Goal: Communication & Community: Participate in discussion

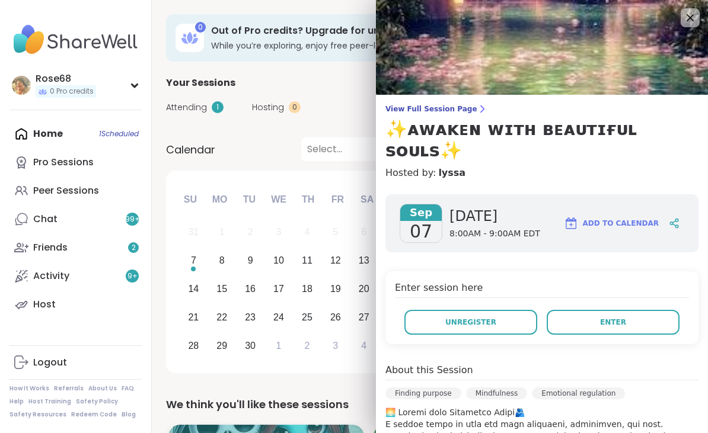
click at [619, 317] on span "Enter" at bounding box center [613, 322] width 26 height 11
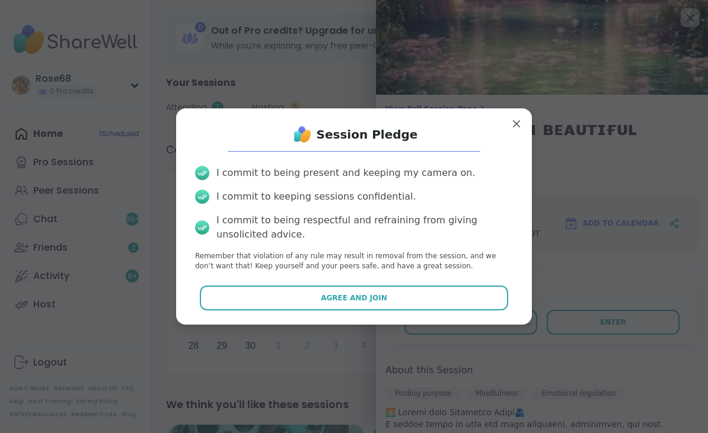
click at [313, 297] on button "Agree and Join" at bounding box center [354, 298] width 309 height 25
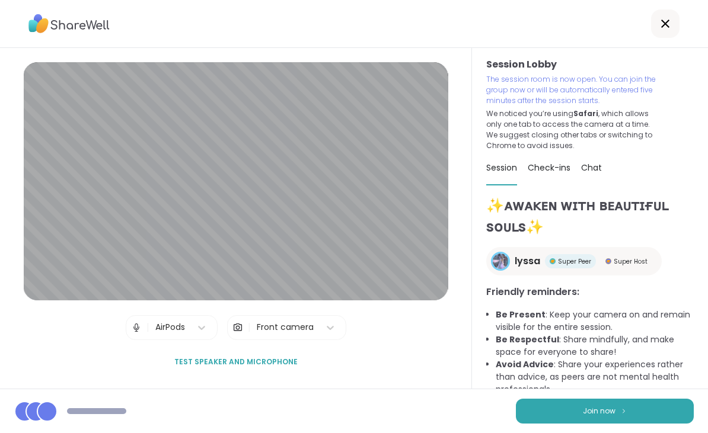
click at [641, 416] on button "Join now" at bounding box center [605, 411] width 178 height 25
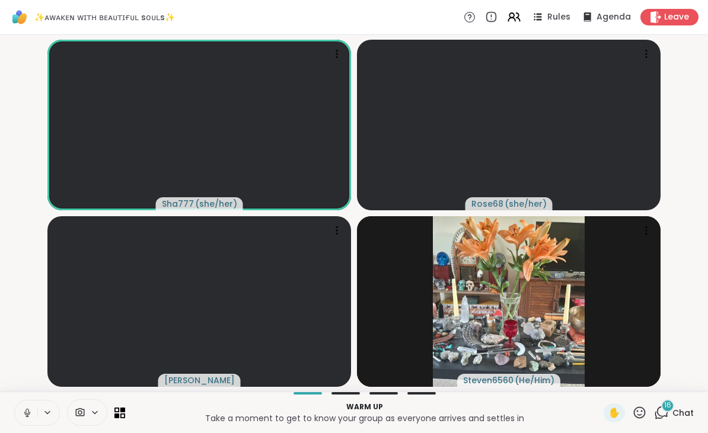
click at [37, 410] on button at bounding box center [26, 413] width 23 height 25
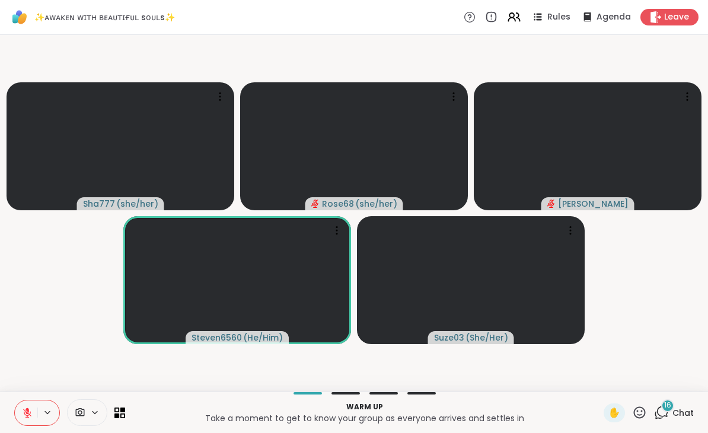
click at [36, 410] on button at bounding box center [26, 413] width 23 height 25
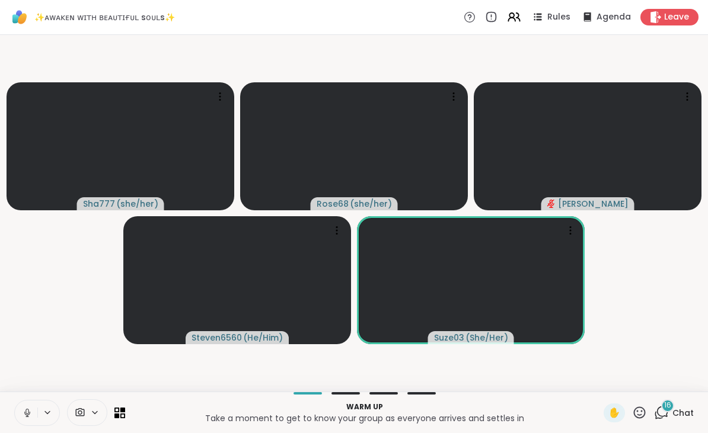
click at [36, 413] on button at bounding box center [26, 413] width 23 height 25
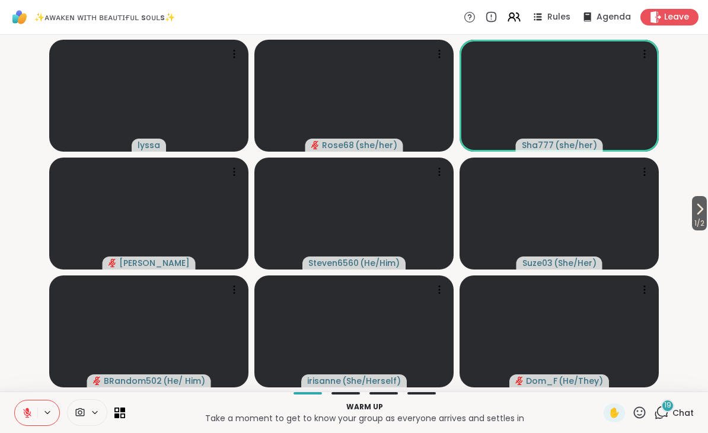
click at [29, 416] on icon at bounding box center [27, 413] width 11 height 11
click at [30, 410] on icon at bounding box center [27, 413] width 11 height 11
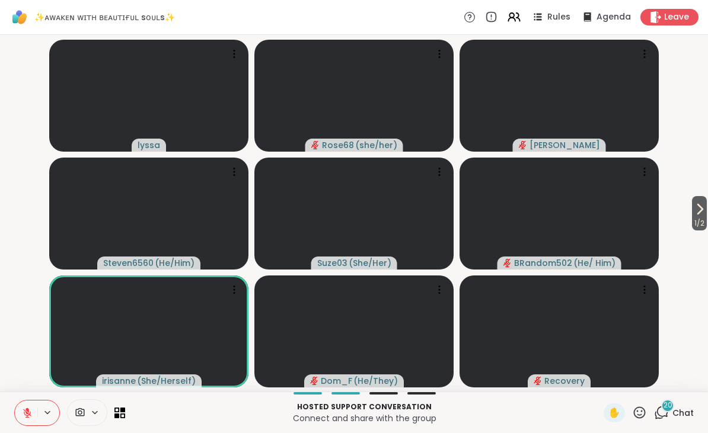
click at [701, 218] on span "1 / 2" at bounding box center [699, 223] width 15 height 14
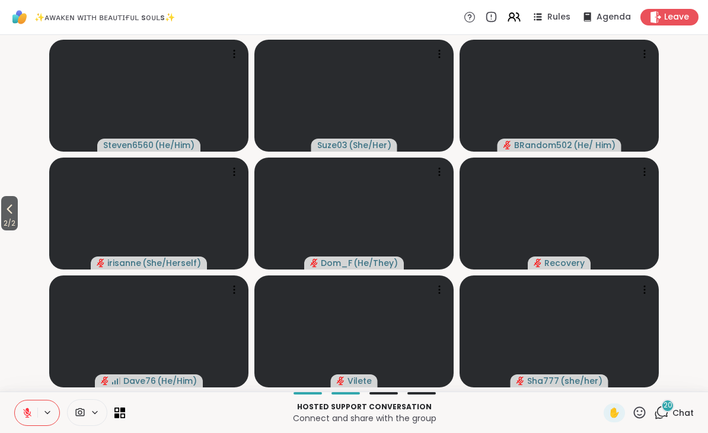
click at [36, 419] on button at bounding box center [26, 413] width 23 height 25
click at [5, 211] on icon at bounding box center [9, 209] width 14 height 14
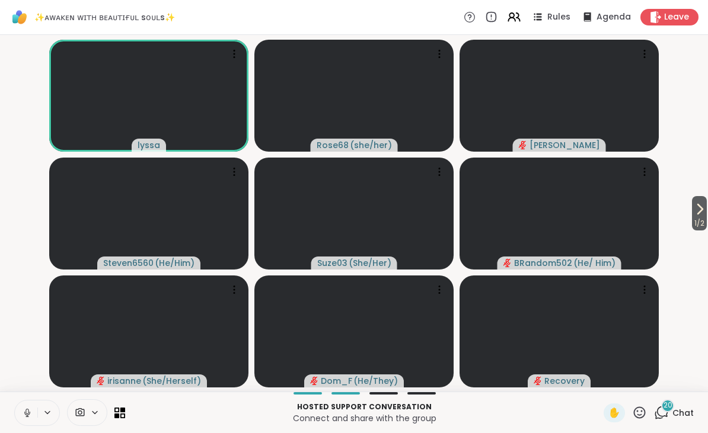
click at [42, 415] on button at bounding box center [48, 413] width 22 height 10
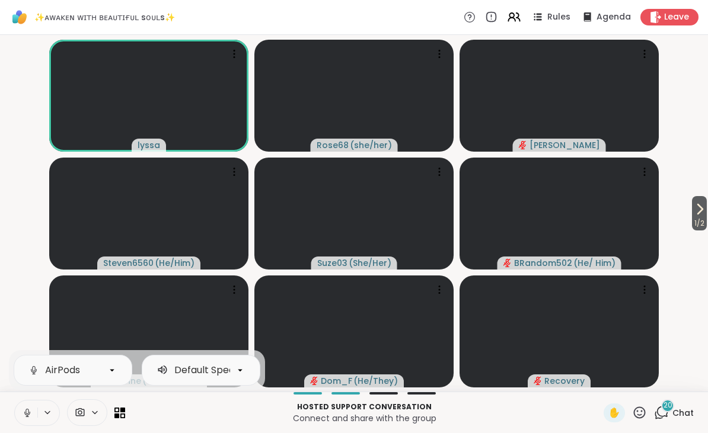
click at [42, 415] on button at bounding box center [48, 413] width 22 height 10
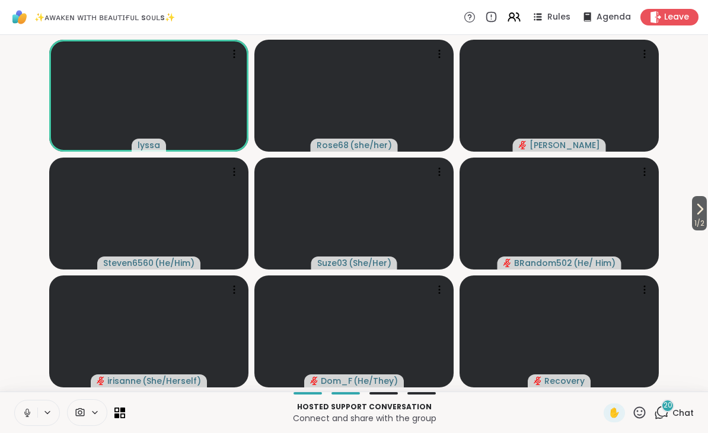
click at [24, 410] on icon at bounding box center [27, 413] width 11 height 11
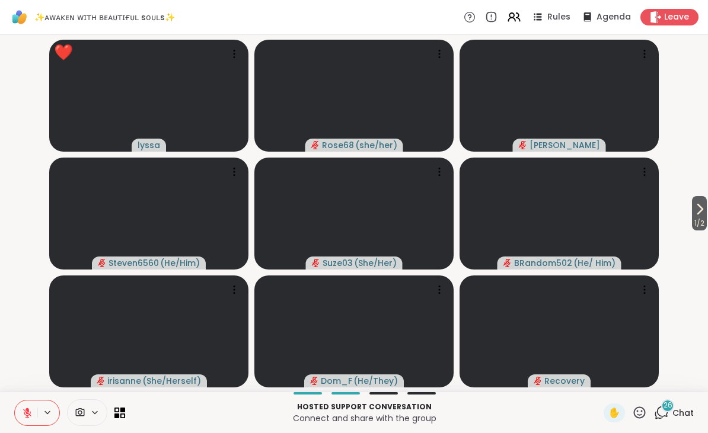
click at [640, 415] on icon at bounding box center [640, 413] width 12 height 12
click at [594, 383] on div "❤️" at bounding box center [604, 381] width 21 height 19
click at [696, 223] on span "1 / 2" at bounding box center [699, 223] width 15 height 14
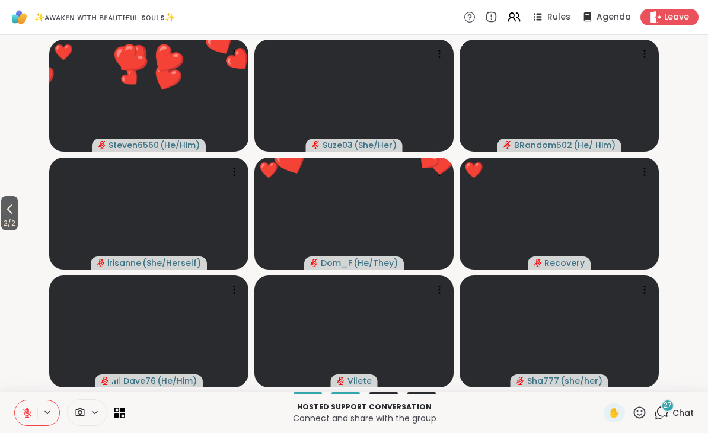
click at [610, 411] on span "✋" at bounding box center [614, 413] width 12 height 14
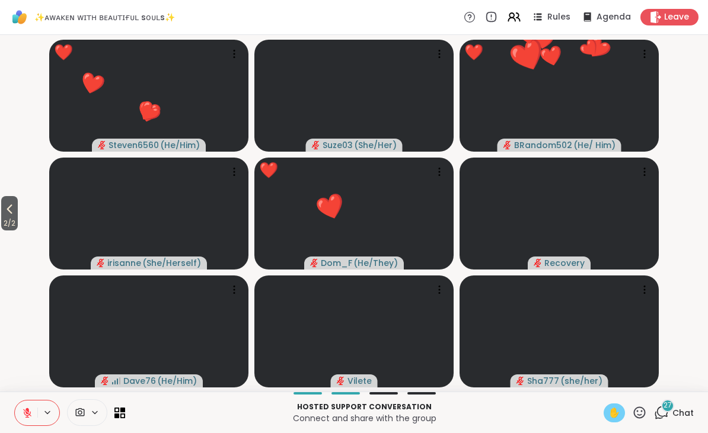
click at [608, 415] on div "✋" at bounding box center [614, 413] width 21 height 19
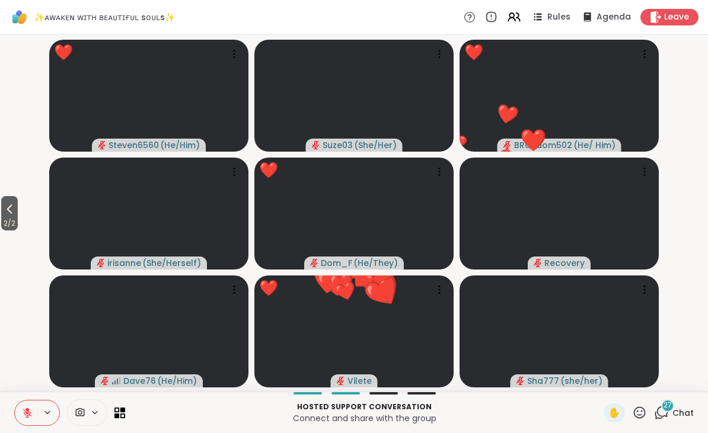
click at [18, 199] on button "2 / 2" at bounding box center [9, 213] width 17 height 34
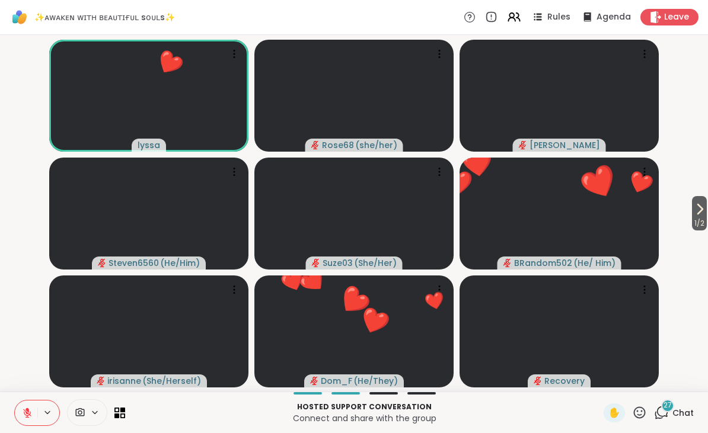
click at [668, 405] on span "27" at bounding box center [668, 406] width 8 height 10
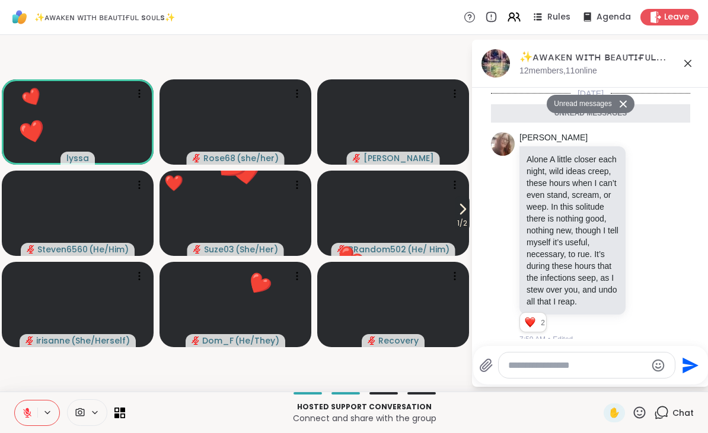
scroll to position [3499, 0]
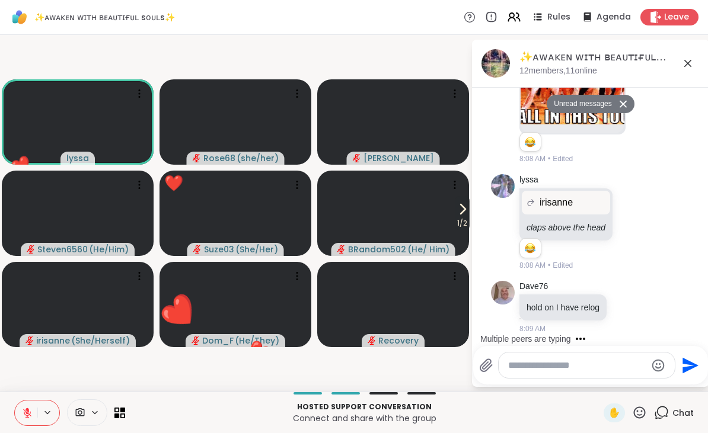
click at [537, 365] on textarea "Type your message" at bounding box center [577, 366] width 138 height 12
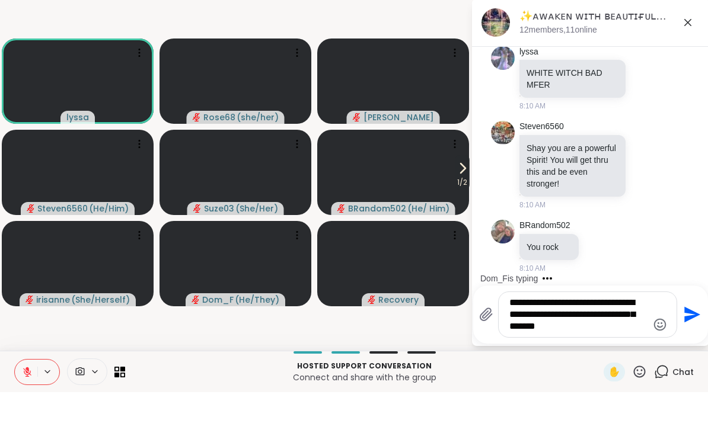
scroll to position [4041, 0]
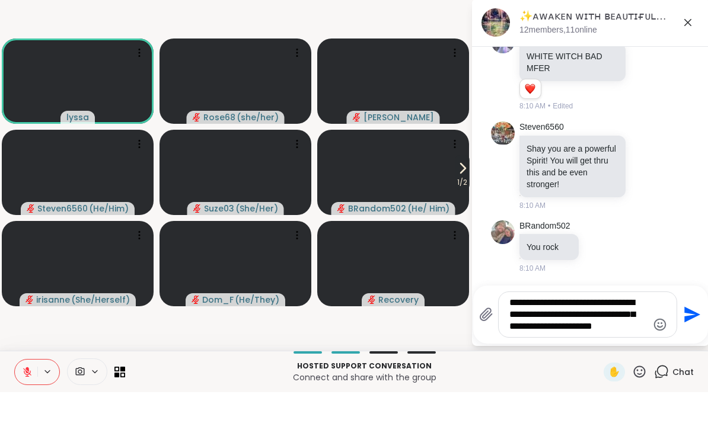
type textarea "**********"
click at [692, 348] on icon "Send" at bounding box center [692, 356] width 16 height 16
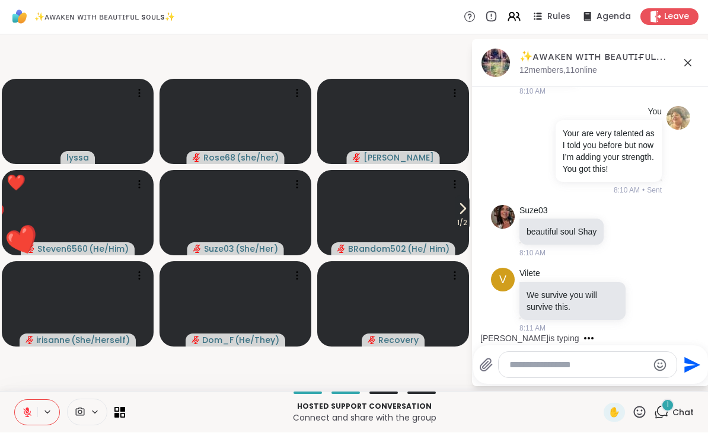
scroll to position [4274, 0]
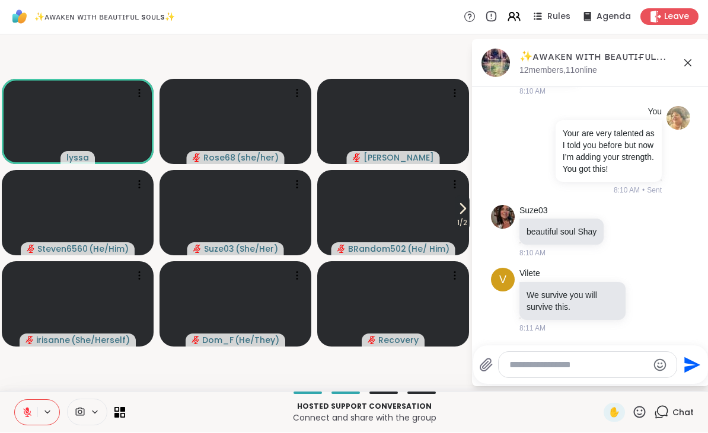
click at [688, 66] on icon at bounding box center [688, 63] width 14 height 14
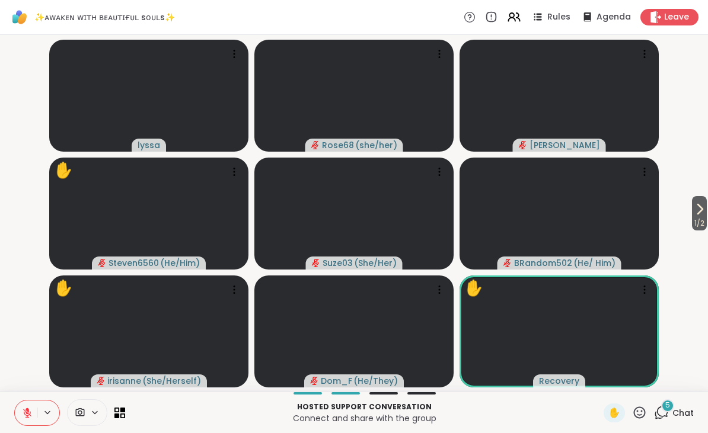
click at [637, 411] on icon at bounding box center [639, 413] width 15 height 15
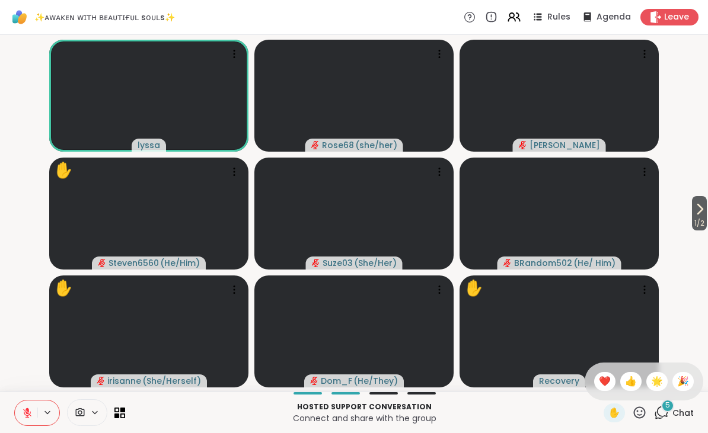
click at [653, 384] on span "🌟" at bounding box center [657, 382] width 12 height 14
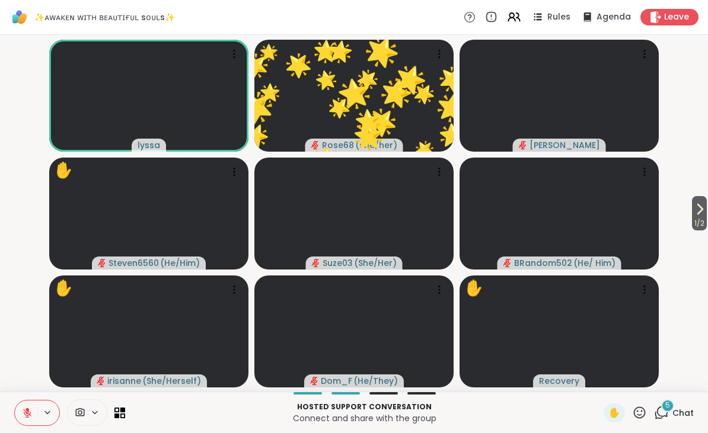
click at [634, 415] on icon at bounding box center [639, 413] width 15 height 15
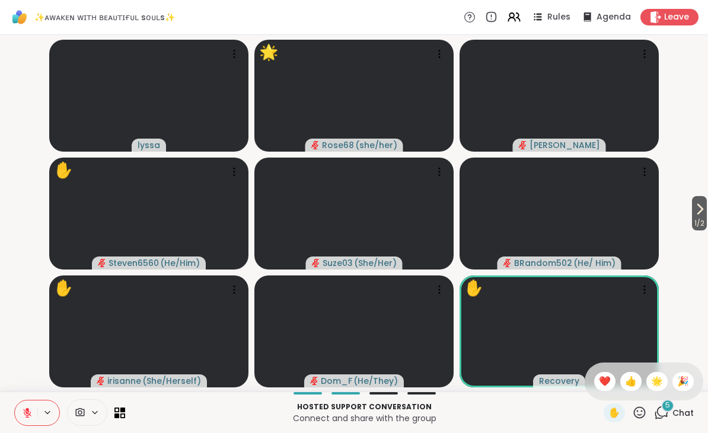
click at [680, 385] on span "🎉" at bounding box center [683, 382] width 12 height 14
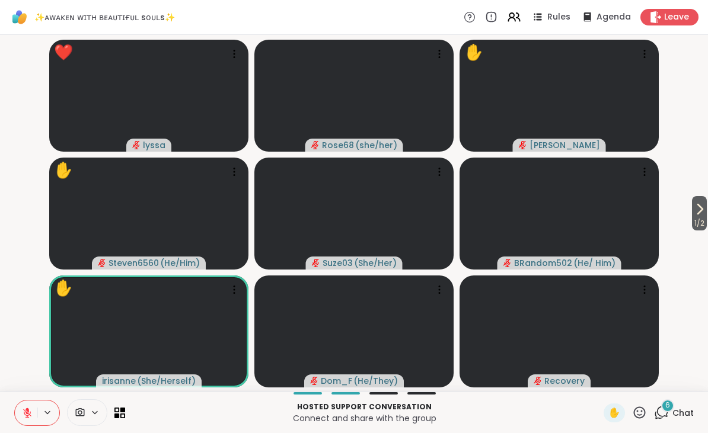
click at [637, 412] on icon at bounding box center [639, 413] width 15 height 15
click at [594, 380] on div "❤️" at bounding box center [604, 381] width 21 height 19
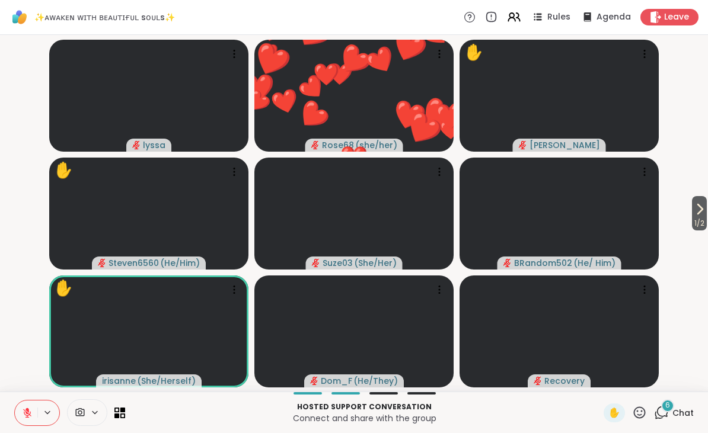
click at [638, 413] on icon at bounding box center [639, 413] width 15 height 15
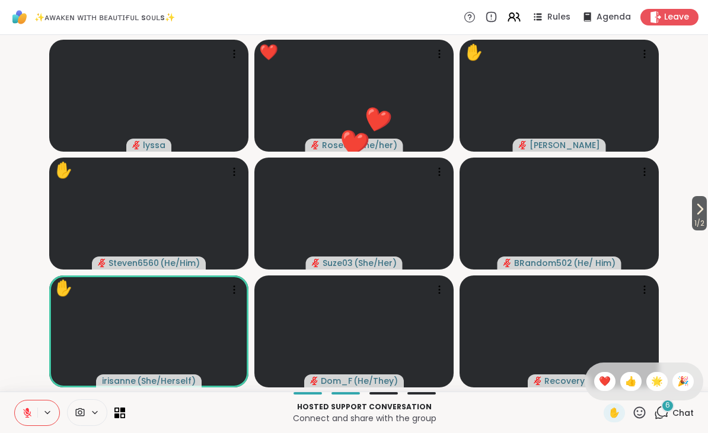
click at [653, 382] on span "🌟" at bounding box center [657, 382] width 12 height 14
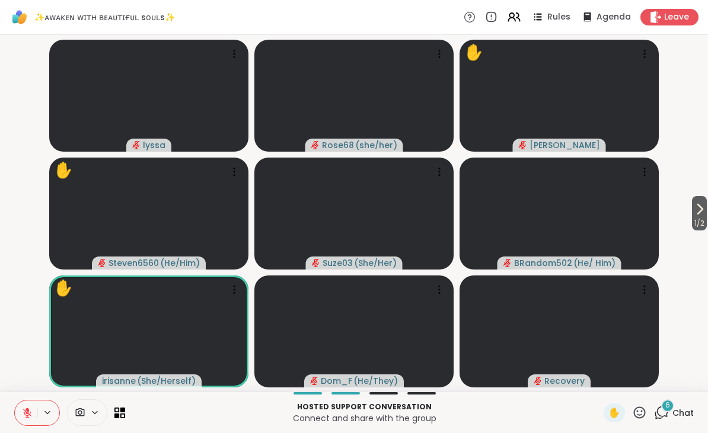
click at [642, 409] on icon at bounding box center [639, 413] width 15 height 15
click at [625, 381] on span "👍" at bounding box center [631, 382] width 12 height 14
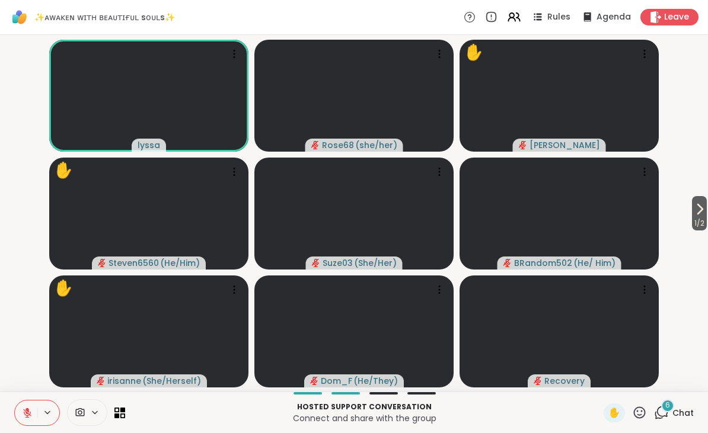
click at [638, 412] on icon at bounding box center [640, 413] width 12 height 12
click at [663, 411] on icon at bounding box center [661, 413] width 15 height 15
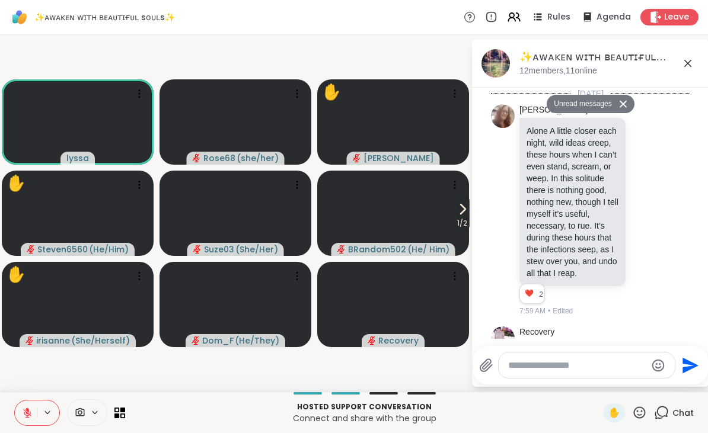
scroll to position [5175, 0]
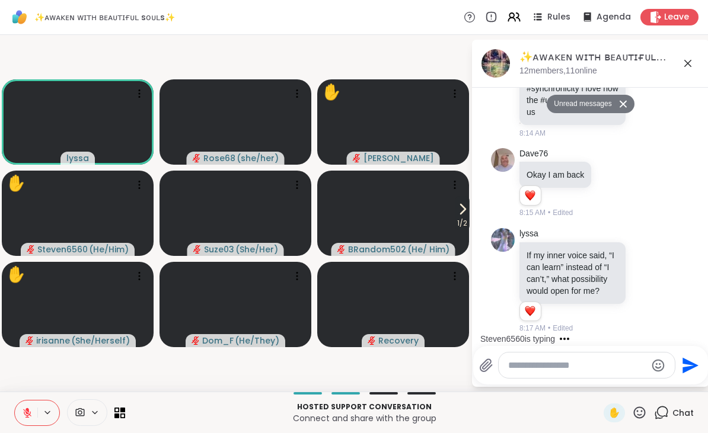
click at [551, 368] on textarea "Type your message" at bounding box center [577, 366] width 138 height 12
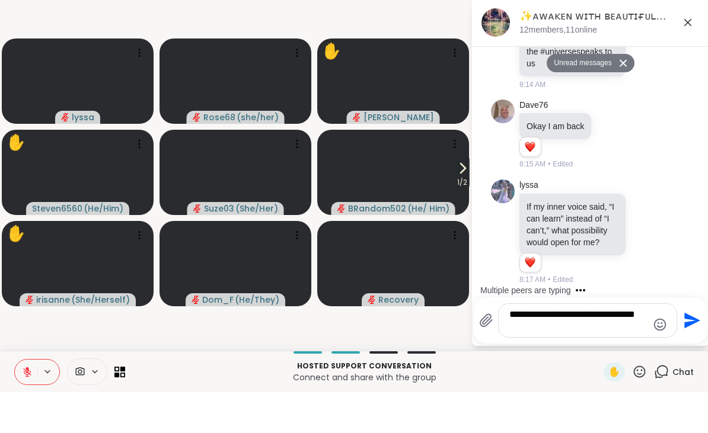
scroll to position [5218, 0]
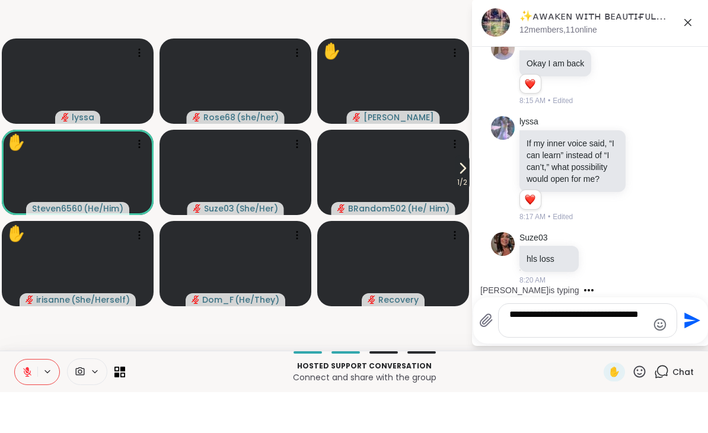
type textarea "**********"
click at [688, 354] on icon "Send" at bounding box center [692, 362] width 16 height 16
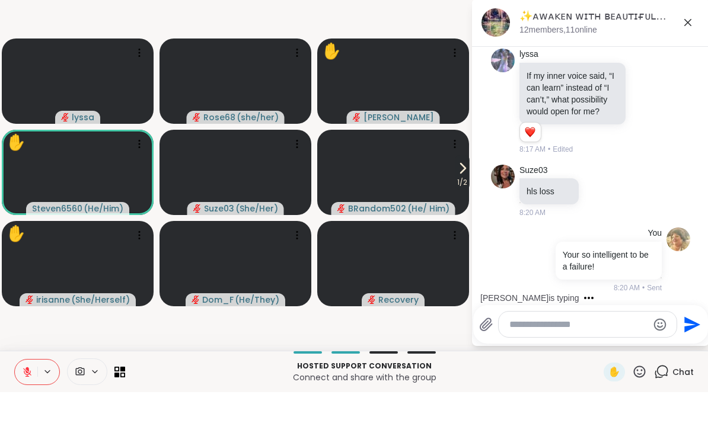
scroll to position [5285, 0]
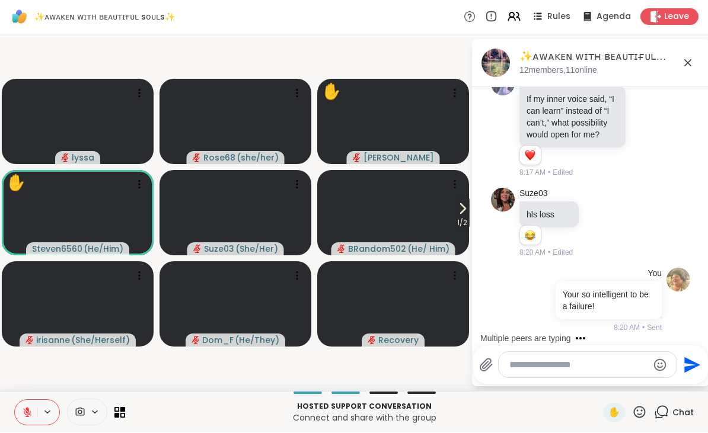
click at [687, 65] on icon at bounding box center [688, 63] width 14 height 14
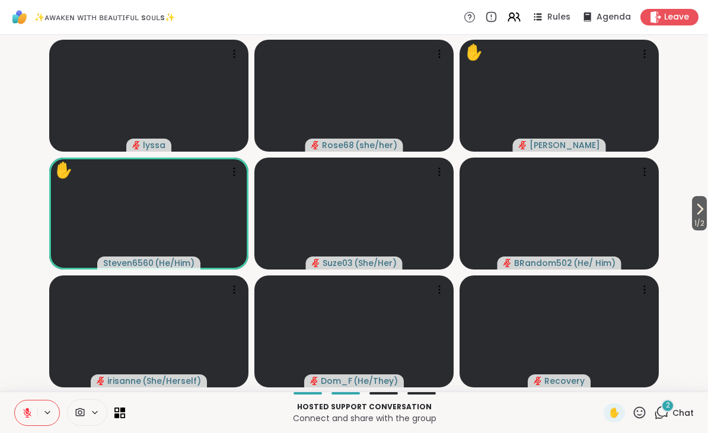
click at [607, 408] on div "✋" at bounding box center [614, 413] width 21 height 19
click at [703, 212] on icon at bounding box center [700, 209] width 14 height 14
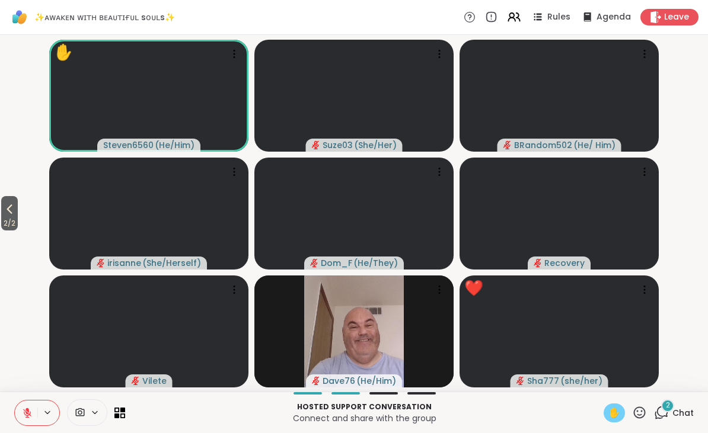
click at [15, 209] on icon at bounding box center [9, 209] width 14 height 14
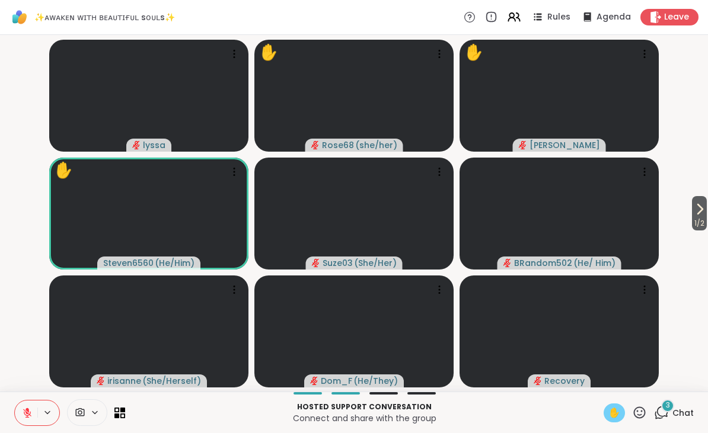
click at [639, 407] on icon at bounding box center [640, 413] width 12 height 12
click at [608, 386] on span "❤️" at bounding box center [605, 382] width 12 height 14
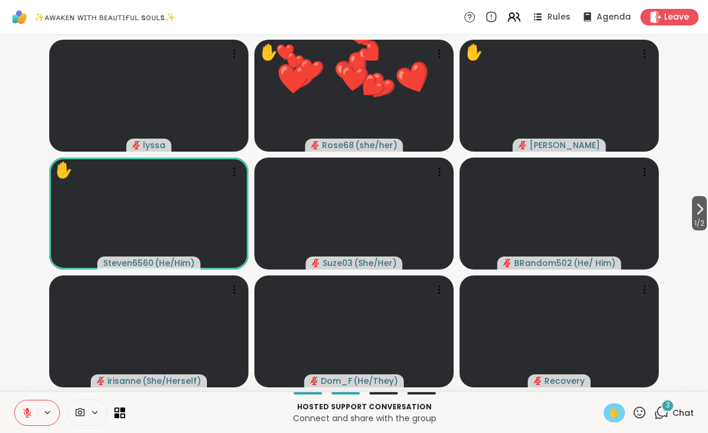
click at [641, 414] on icon at bounding box center [639, 413] width 15 height 15
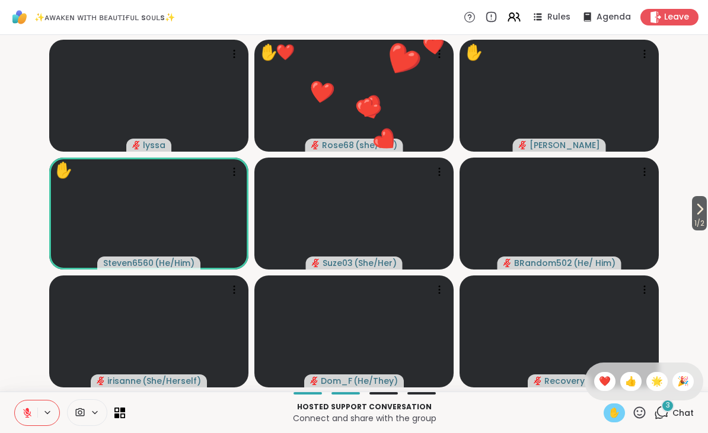
click at [655, 382] on span "🌟" at bounding box center [657, 382] width 12 height 14
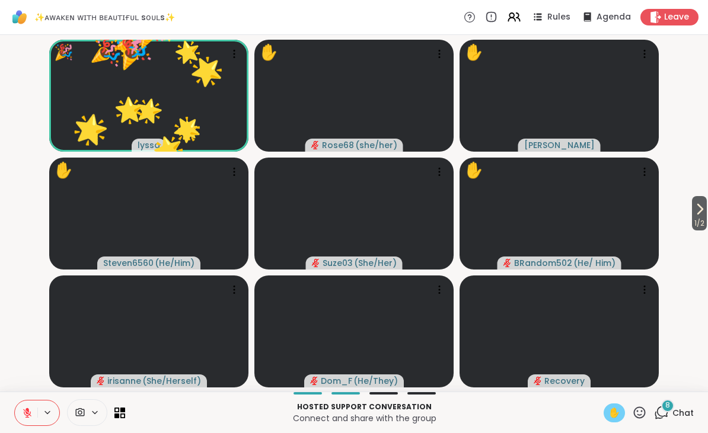
click at [643, 413] on icon at bounding box center [639, 413] width 15 height 15
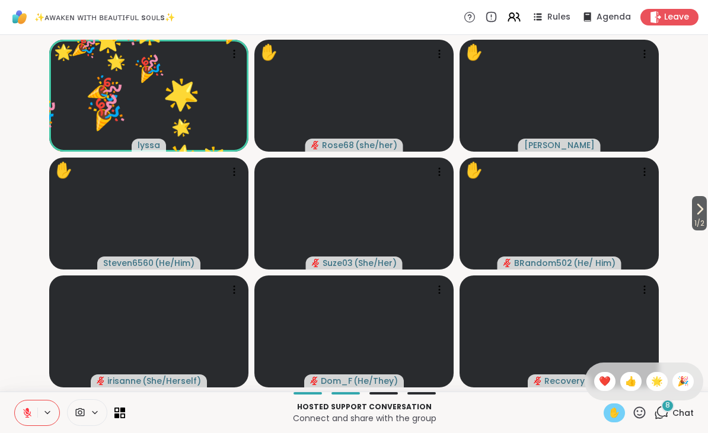
click at [680, 384] on span "🎉" at bounding box center [683, 382] width 12 height 14
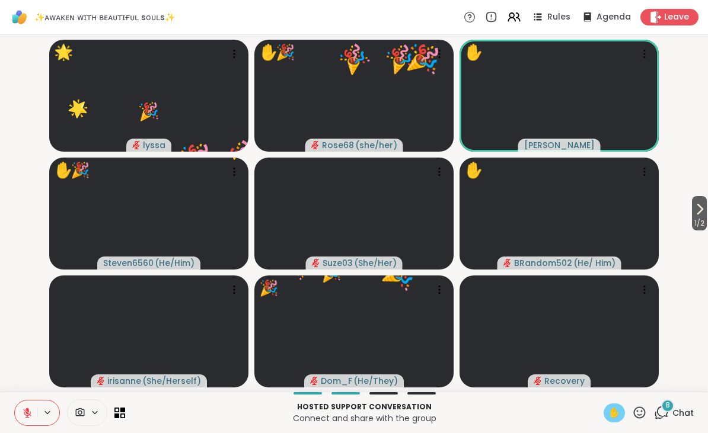
click at [643, 411] on icon at bounding box center [640, 413] width 12 height 12
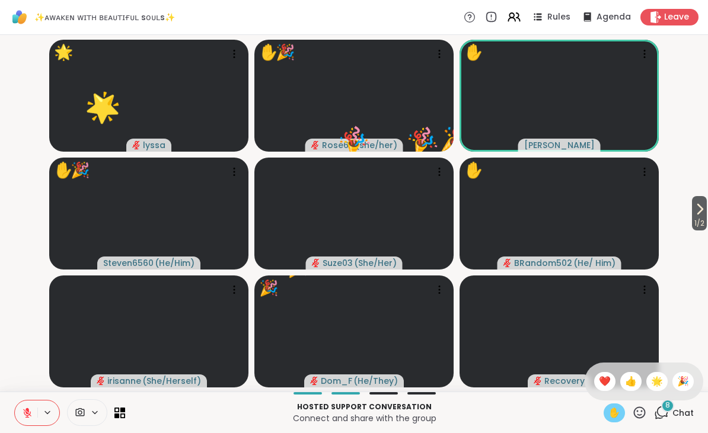
click at [656, 382] on span "🌟" at bounding box center [657, 382] width 12 height 14
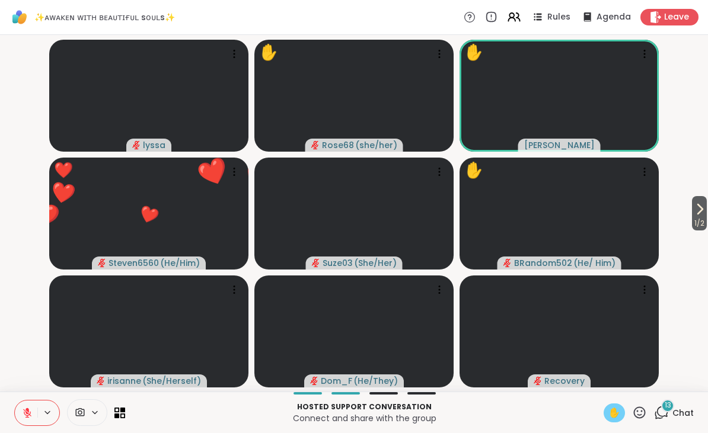
click at [645, 407] on icon at bounding box center [639, 413] width 15 height 15
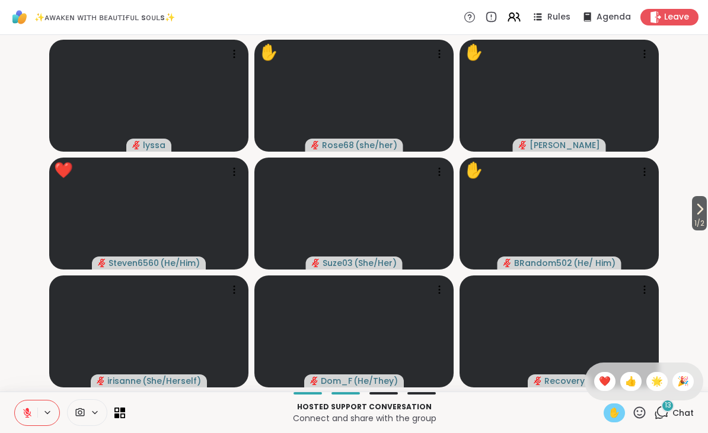
click at [602, 380] on span "❤️" at bounding box center [605, 382] width 12 height 14
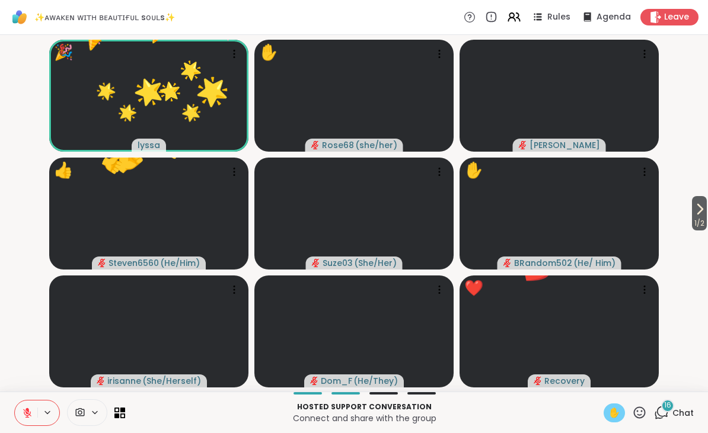
click at [646, 415] on icon at bounding box center [639, 413] width 15 height 15
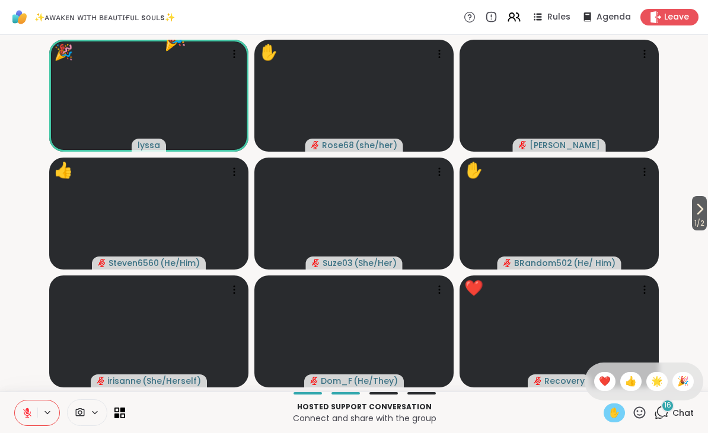
click at [651, 384] on span "🌟" at bounding box center [657, 382] width 12 height 14
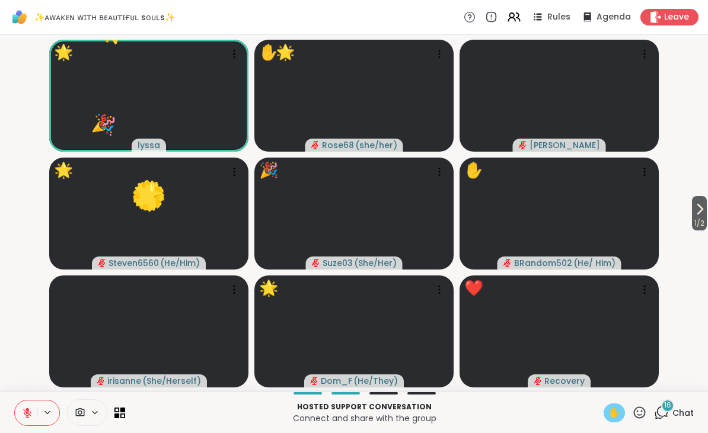
click at [637, 415] on icon at bounding box center [639, 413] width 15 height 15
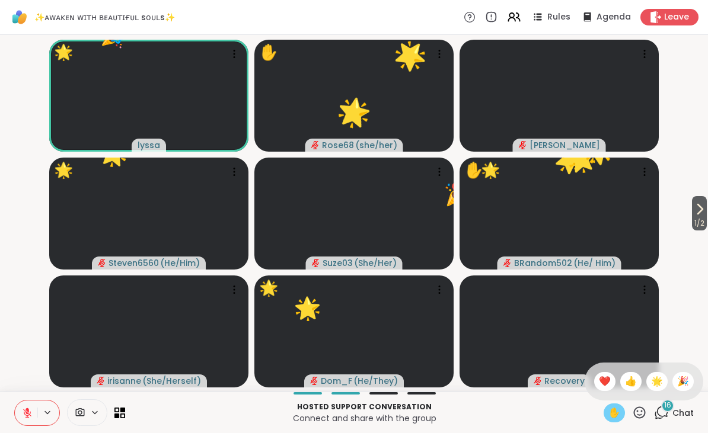
click at [686, 381] on span "🎉" at bounding box center [683, 382] width 12 height 14
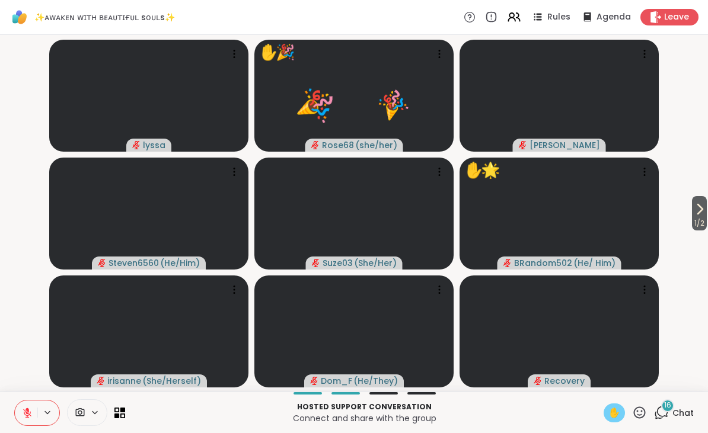
click at [30, 415] on icon at bounding box center [27, 413] width 8 height 8
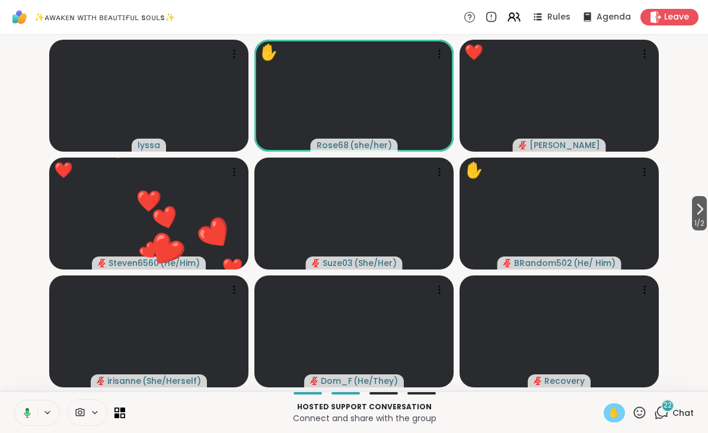
click at [34, 408] on button at bounding box center [25, 413] width 24 height 25
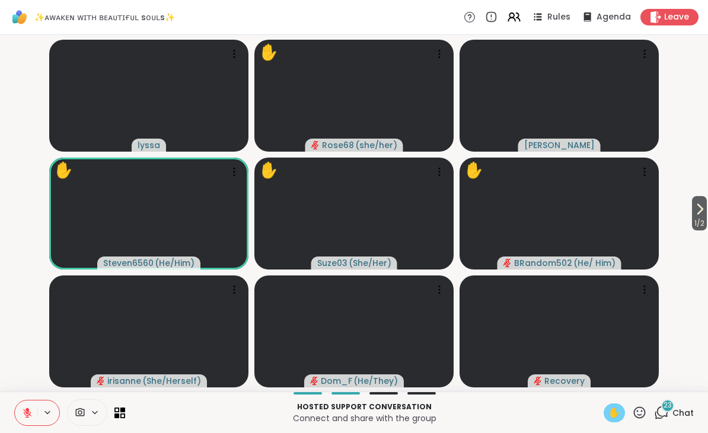
click at [639, 417] on icon at bounding box center [639, 413] width 15 height 15
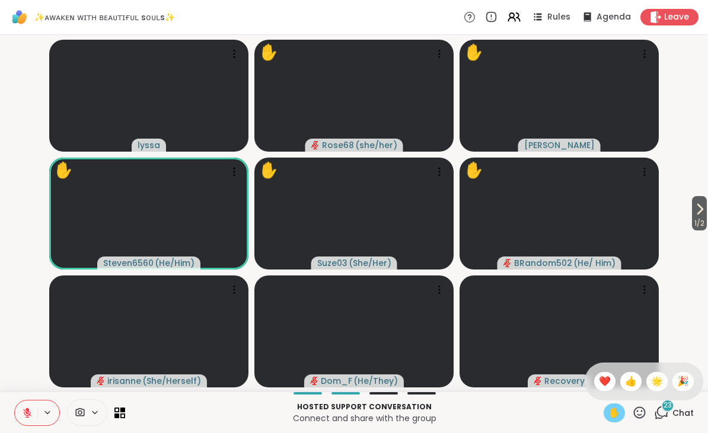
click at [599, 383] on span "❤️" at bounding box center [605, 382] width 12 height 14
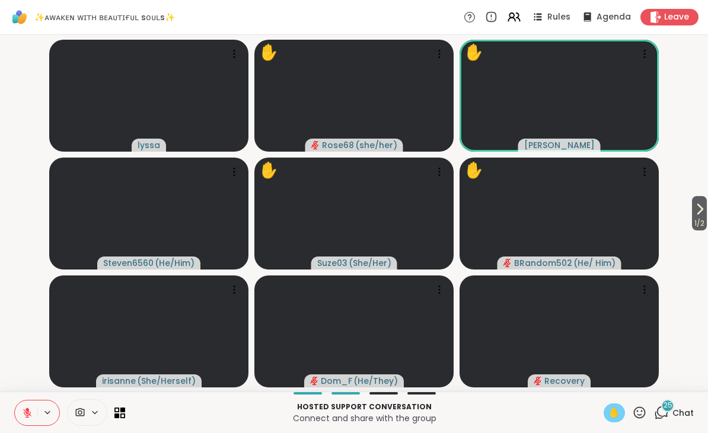
click at [617, 414] on span "✋" at bounding box center [614, 413] width 12 height 14
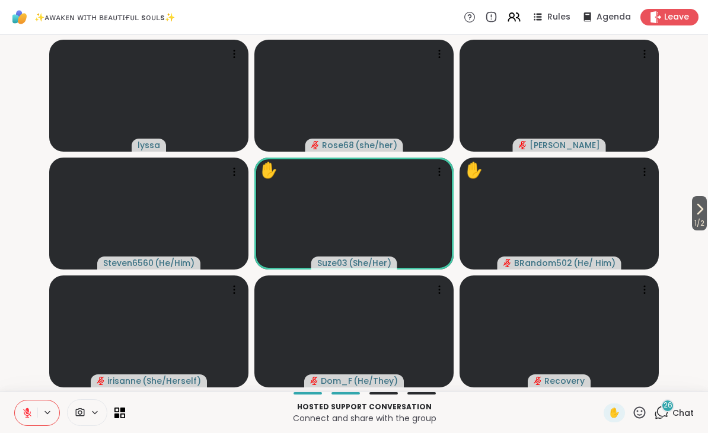
click at [641, 409] on icon at bounding box center [639, 413] width 15 height 15
click at [625, 379] on span "👍" at bounding box center [631, 382] width 12 height 14
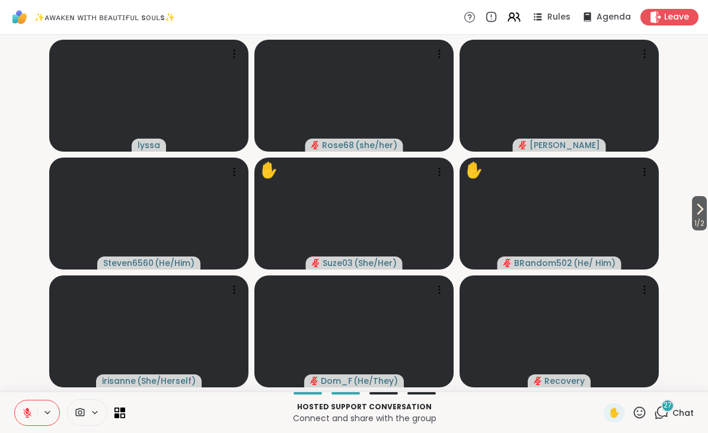
click at [34, 405] on button at bounding box center [26, 413] width 23 height 25
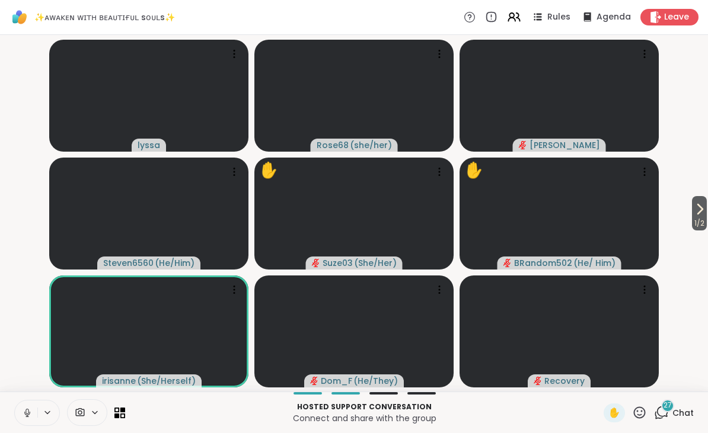
click at [27, 412] on icon at bounding box center [27, 413] width 11 height 11
click at [643, 409] on icon at bounding box center [640, 413] width 12 height 12
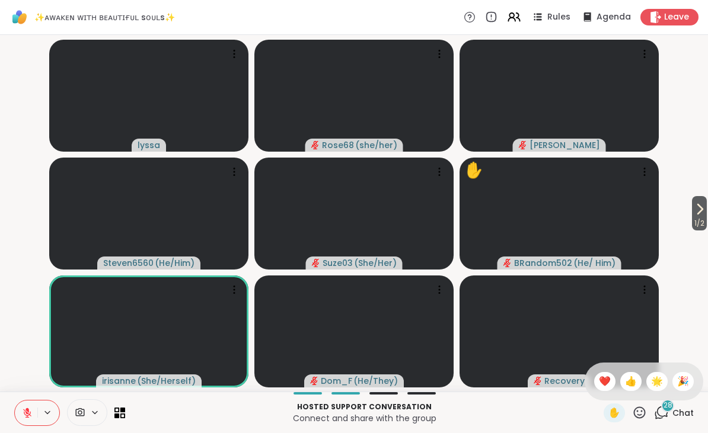
click at [599, 381] on span "❤️" at bounding box center [605, 382] width 12 height 14
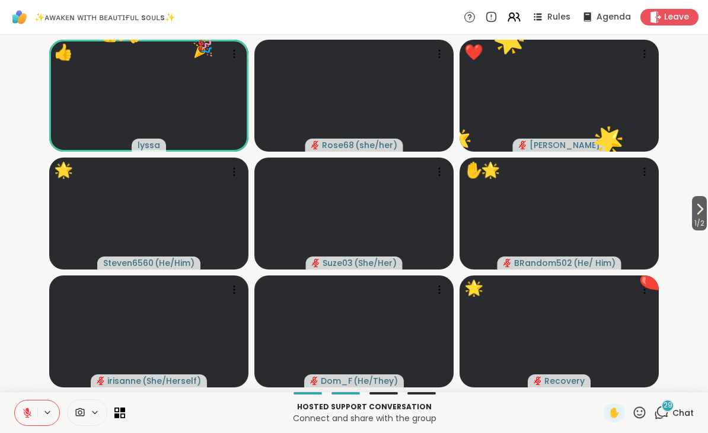
click at [640, 410] on icon at bounding box center [639, 413] width 15 height 15
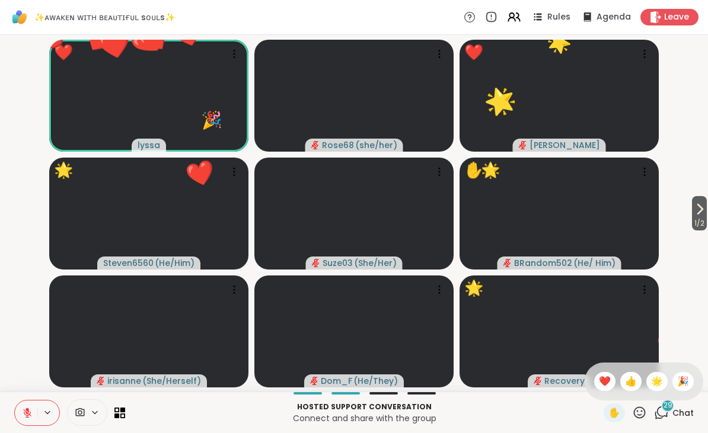
click at [642, 415] on icon at bounding box center [639, 413] width 15 height 15
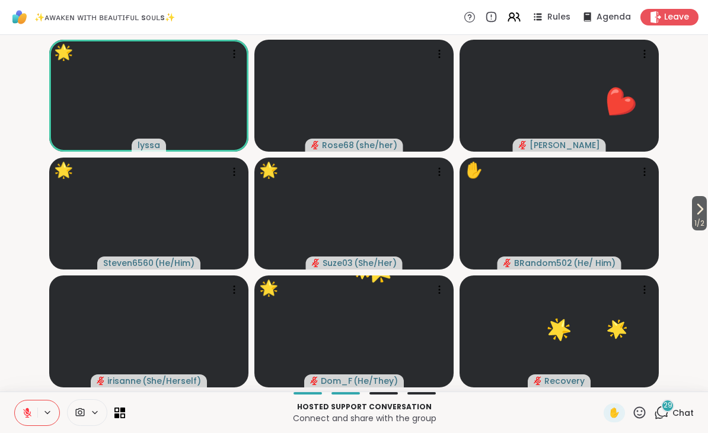
click at [637, 407] on icon at bounding box center [639, 413] width 15 height 15
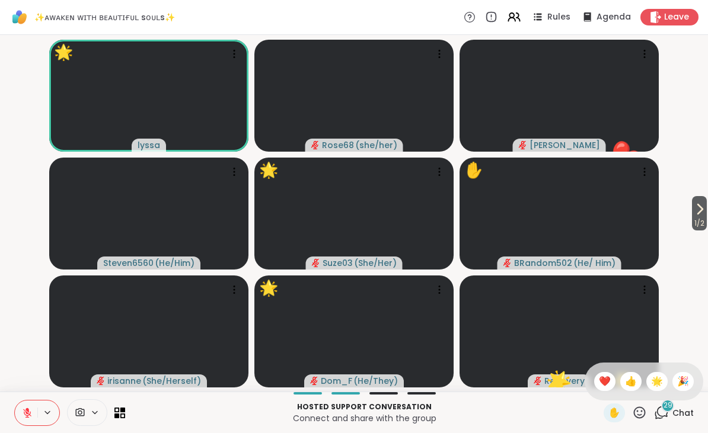
click at [639, 413] on icon at bounding box center [639, 413] width 15 height 15
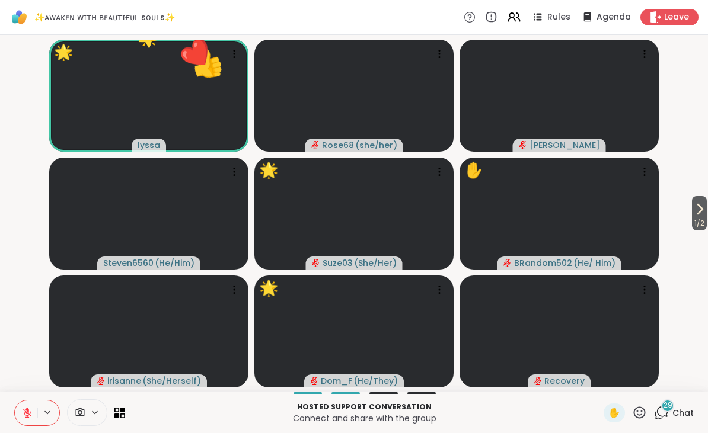
click at [643, 413] on icon at bounding box center [639, 413] width 15 height 15
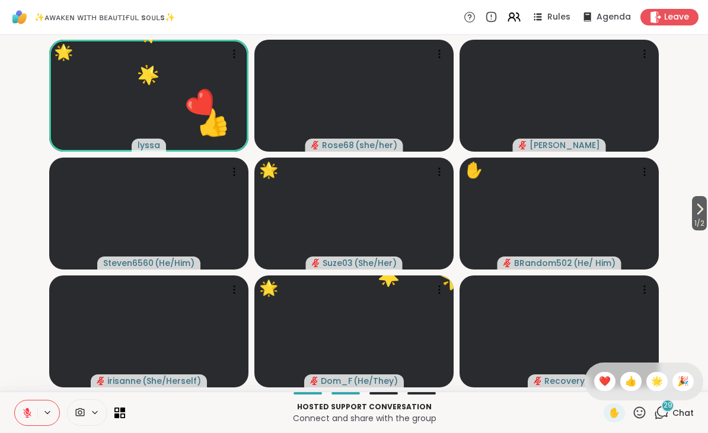
click at [639, 407] on icon at bounding box center [639, 413] width 15 height 15
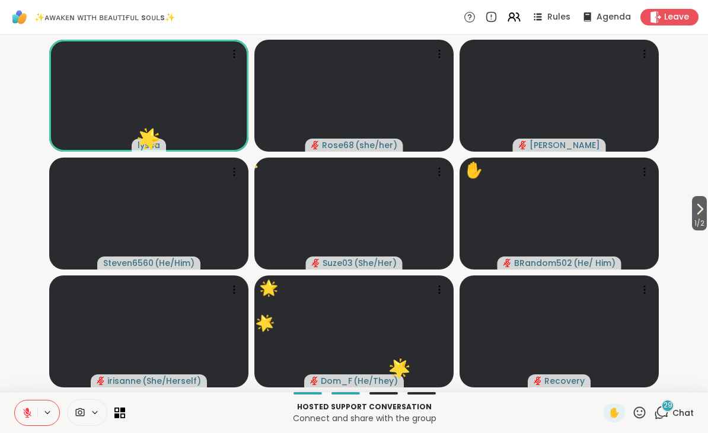
click at [639, 407] on icon at bounding box center [639, 413] width 15 height 15
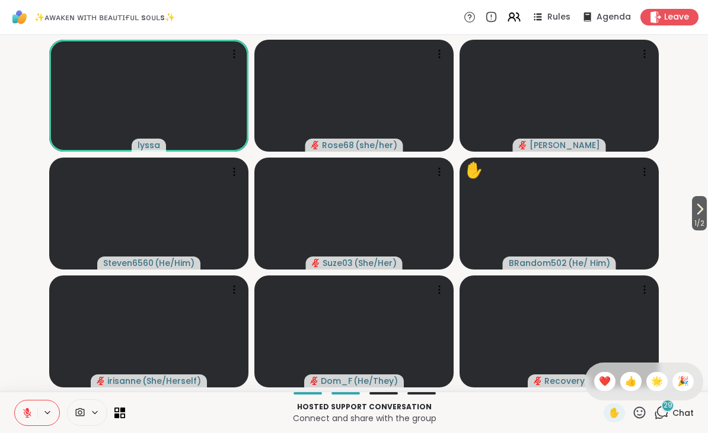
click at [658, 381] on span "🌟" at bounding box center [657, 382] width 12 height 14
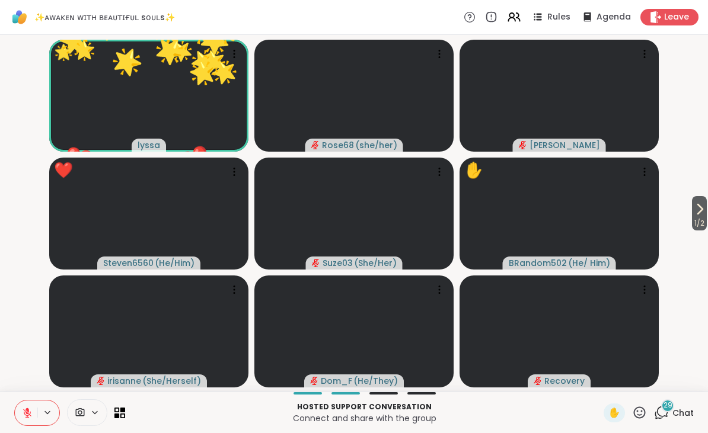
click at [21, 407] on button at bounding box center [26, 413] width 23 height 25
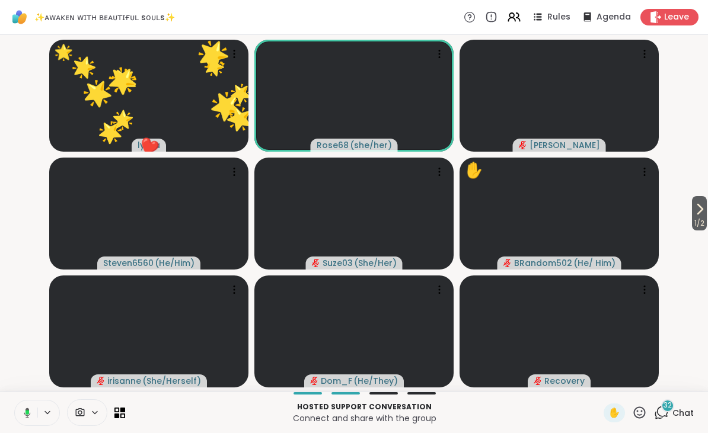
click at [36, 412] on button at bounding box center [25, 413] width 24 height 25
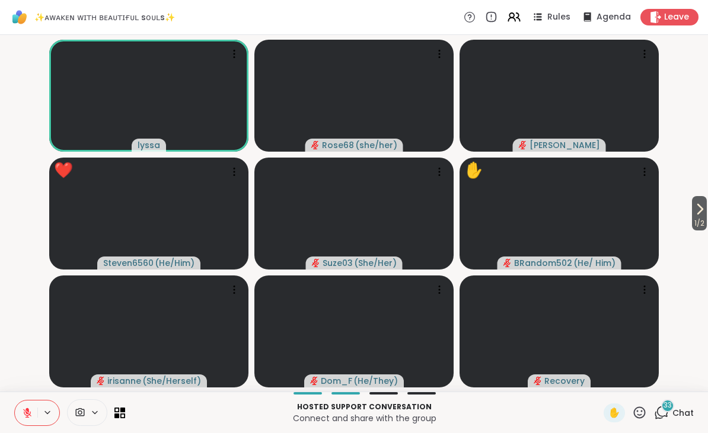
click at [637, 407] on icon at bounding box center [639, 413] width 15 height 15
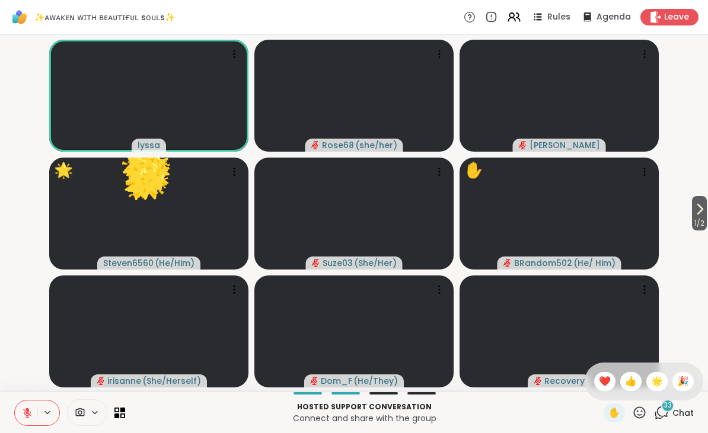
click at [601, 380] on span "❤️" at bounding box center [605, 382] width 12 height 14
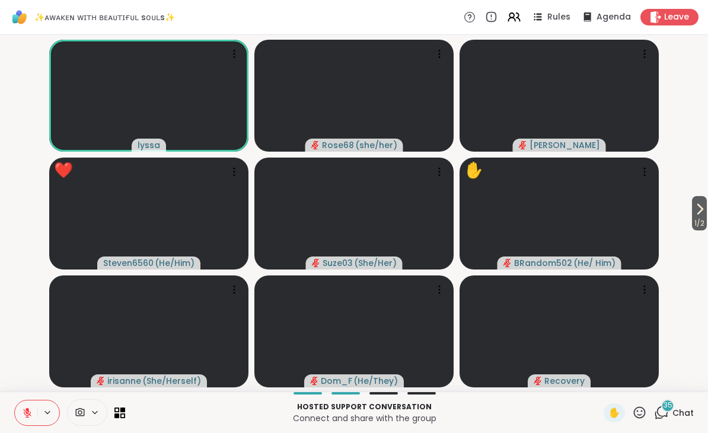
click at [643, 410] on icon at bounding box center [639, 413] width 15 height 15
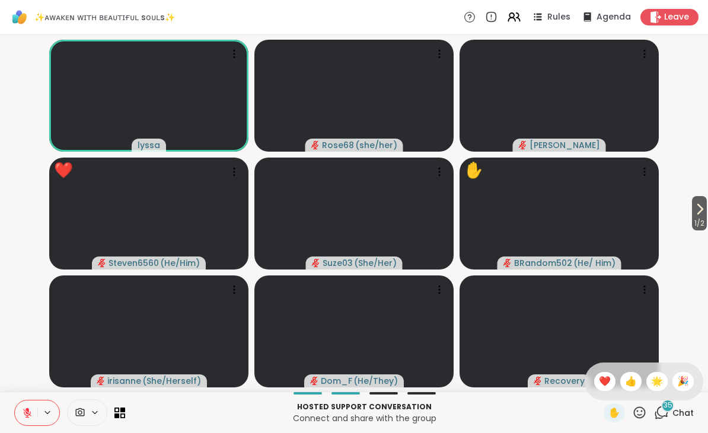
click at [602, 378] on span "❤️" at bounding box center [605, 382] width 12 height 14
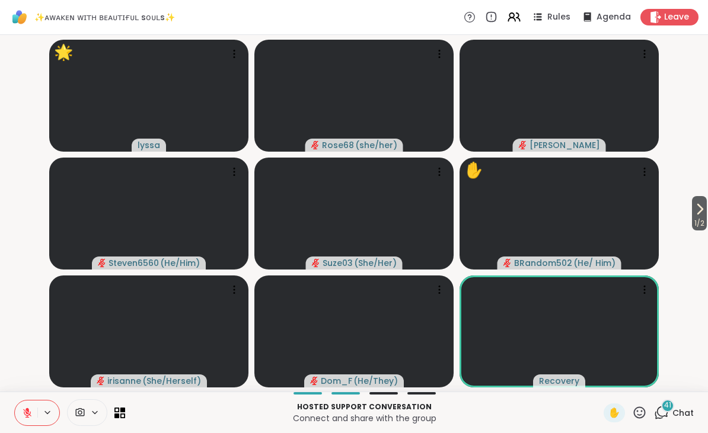
click at [635, 409] on icon at bounding box center [639, 413] width 15 height 15
click at [599, 377] on span "❤️" at bounding box center [605, 382] width 12 height 14
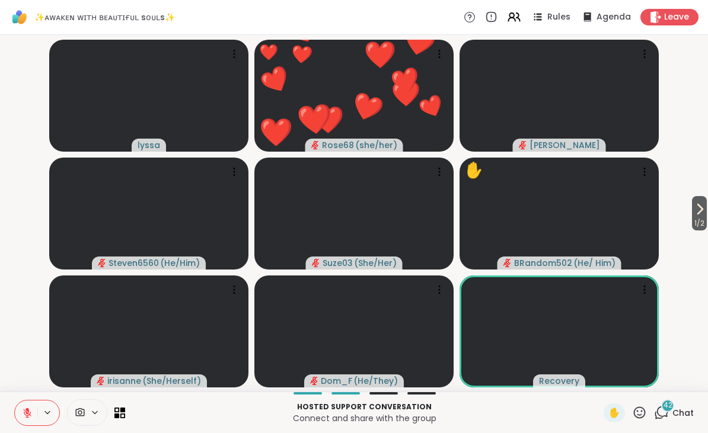
click at [638, 410] on icon at bounding box center [639, 413] width 15 height 15
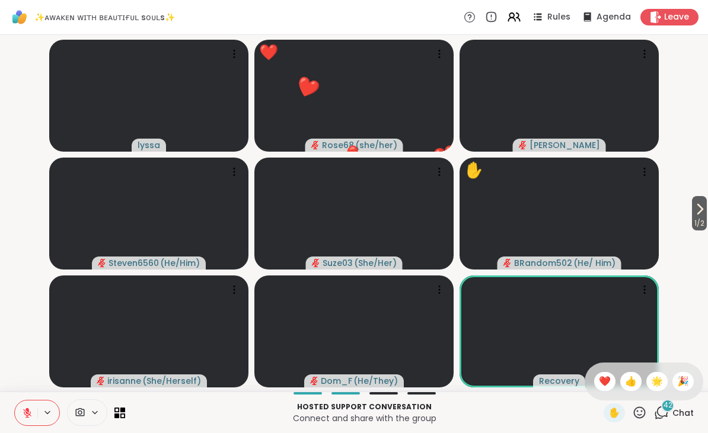
click at [654, 377] on span "🌟" at bounding box center [657, 382] width 12 height 14
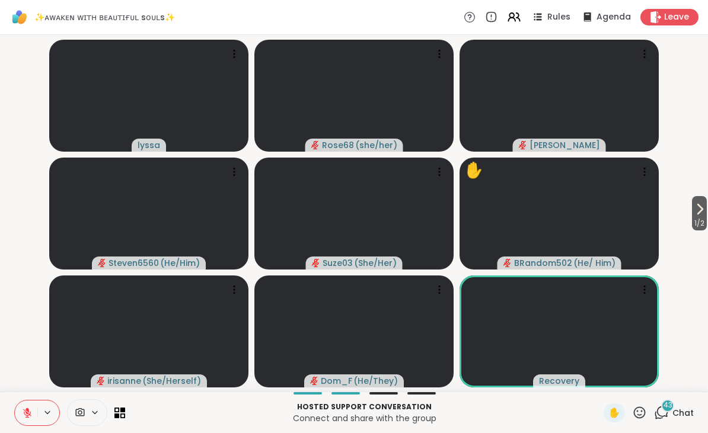
click at [673, 410] on div "43" at bounding box center [667, 406] width 13 height 13
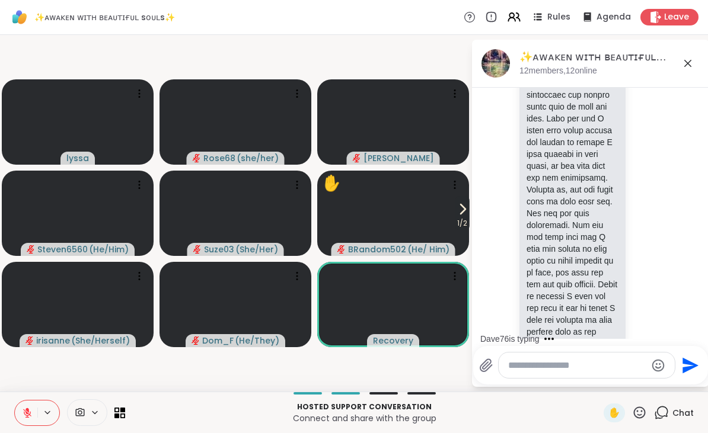
scroll to position [11487, 0]
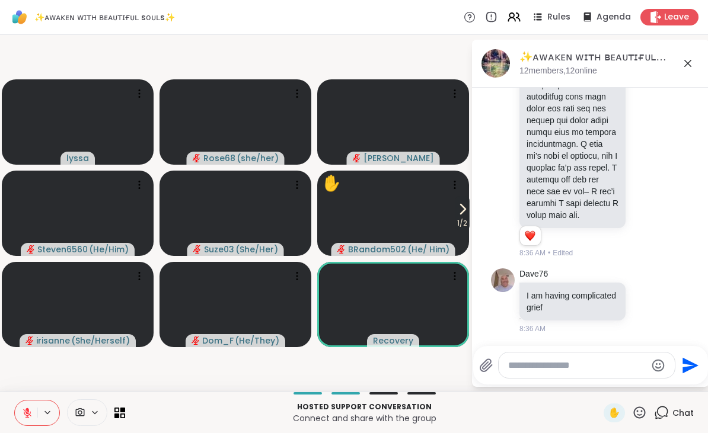
scroll to position [12268, 0]
click at [649, 307] on icon at bounding box center [646, 301] width 11 height 12
click at [581, 287] on div "Select Reaction: Sad" at bounding box center [578, 281] width 11 height 11
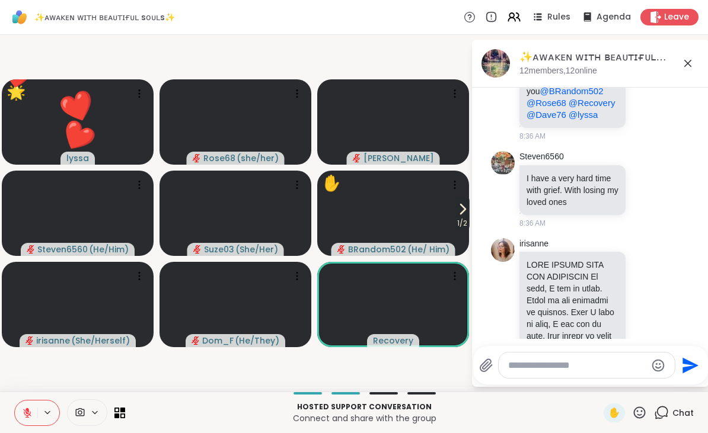
scroll to position [10880, 0]
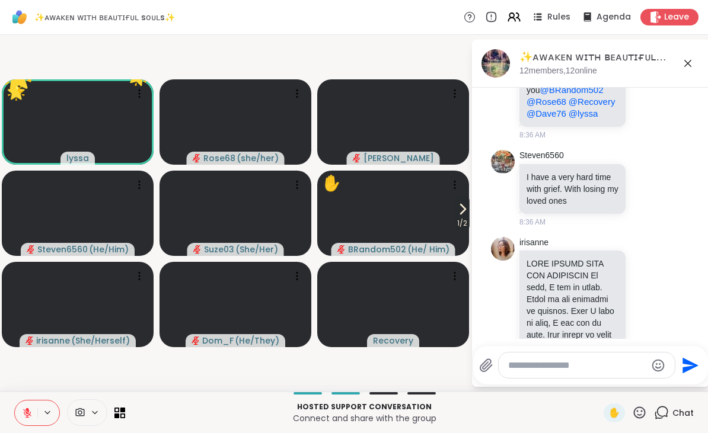
click at [647, 66] on icon at bounding box center [646, 60] width 11 height 12
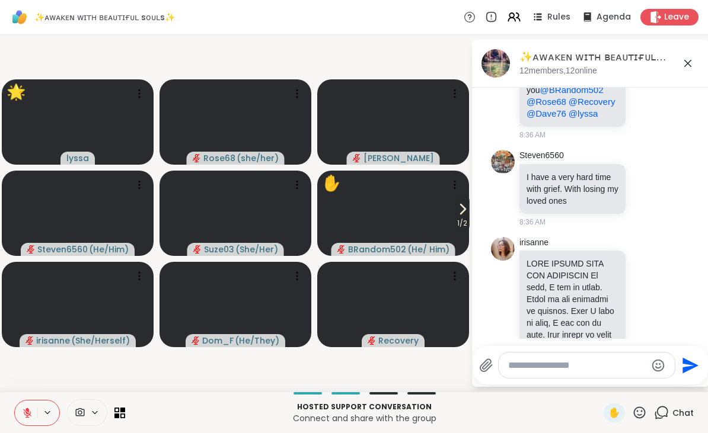
click at [552, 46] on div "Select Reaction: Heart" at bounding box center [552, 41] width 11 height 11
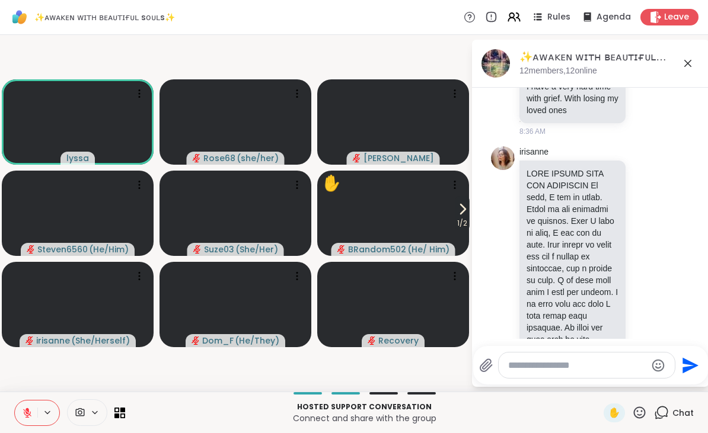
scroll to position [10992, 0]
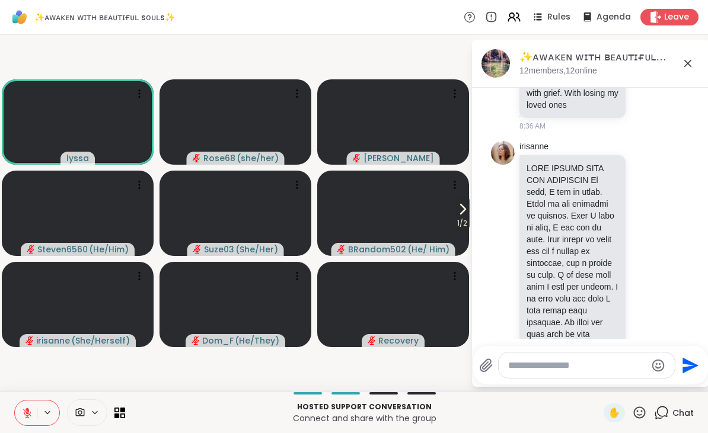
click at [648, 98] on icon at bounding box center [646, 93] width 11 height 12
click at [556, 79] on div "Select Reaction: Heart" at bounding box center [552, 73] width 11 height 11
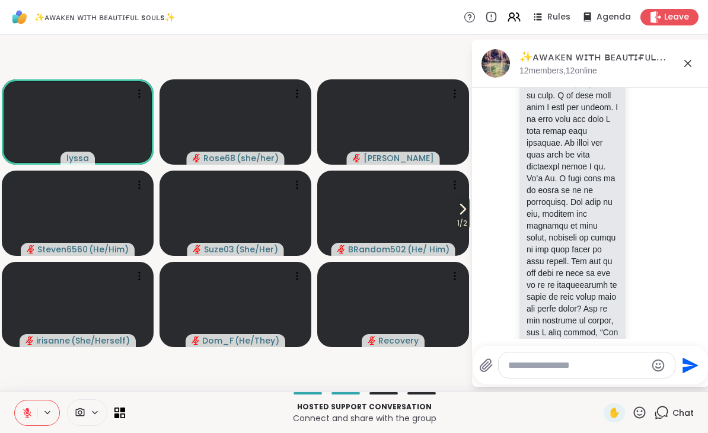
scroll to position [11190, 0]
click at [702, 62] on div "✨ᴀᴡᴀᴋᴇɴ ᴡɪᴛʜ ʙᴇᴀᴜᴛɪғᴜʟ sᴏᴜʟs✨, Sep 07 12 members, 12 online" at bounding box center [590, 64] width 237 height 48
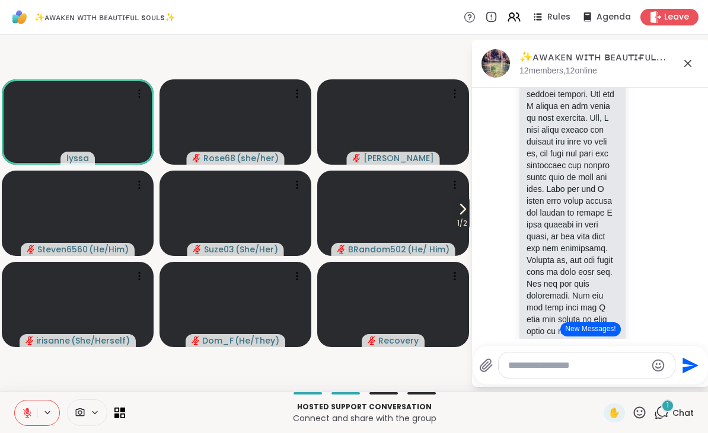
scroll to position [11540, 0]
click at [489, 172] on li "irisanne 1 1 8:36 AM • Edited" at bounding box center [590, 244] width 215 height 1242
click at [691, 58] on icon at bounding box center [688, 63] width 14 height 14
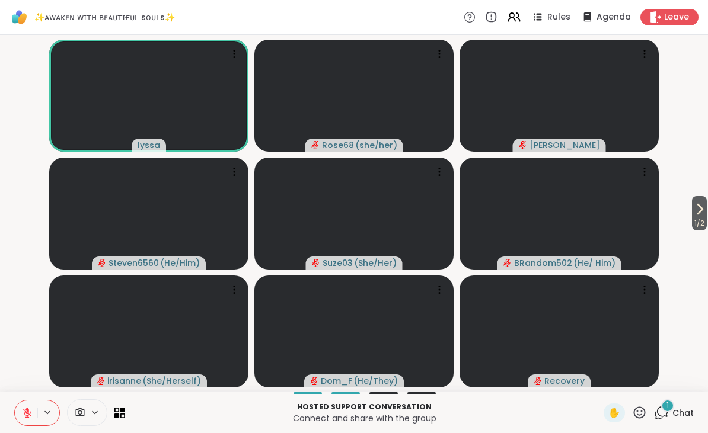
click at [604, 412] on div "✋" at bounding box center [614, 413] width 21 height 19
click at [642, 410] on icon at bounding box center [639, 413] width 15 height 15
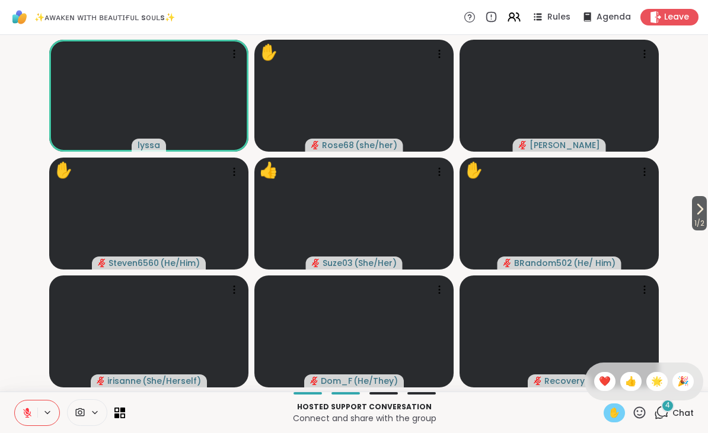
click at [625, 376] on span "👍" at bounding box center [631, 382] width 12 height 14
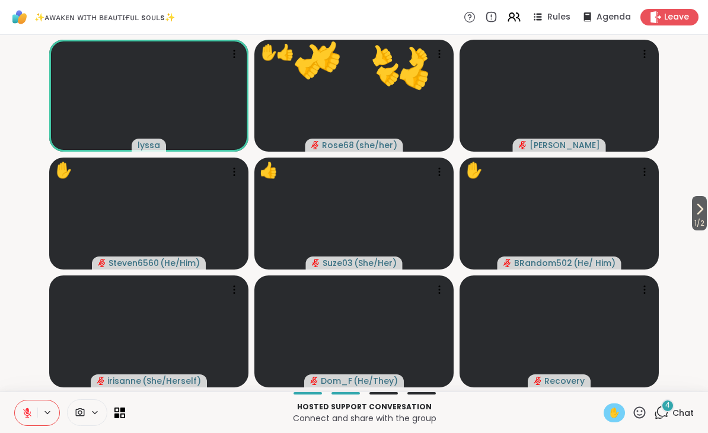
click at [608, 412] on span "✋" at bounding box center [614, 413] width 12 height 14
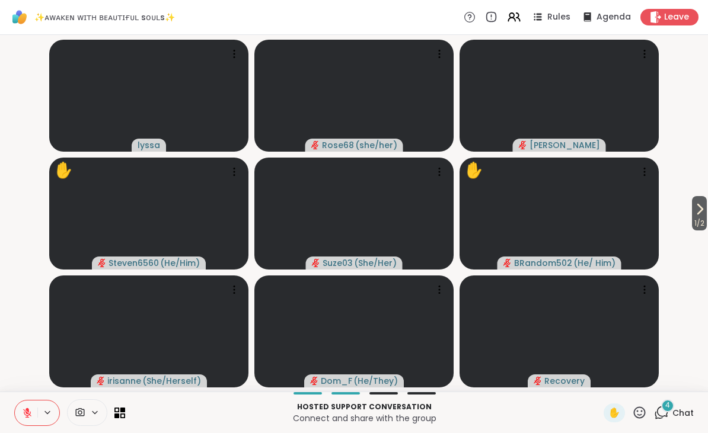
click at [700, 215] on icon at bounding box center [700, 209] width 14 height 14
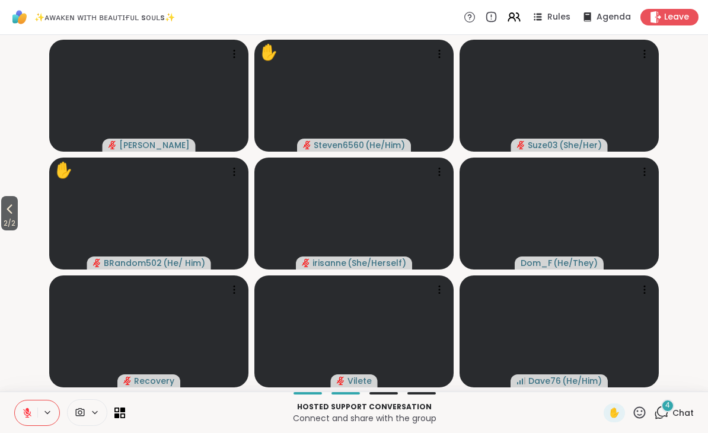
click at [663, 410] on div "4" at bounding box center [667, 406] width 13 height 13
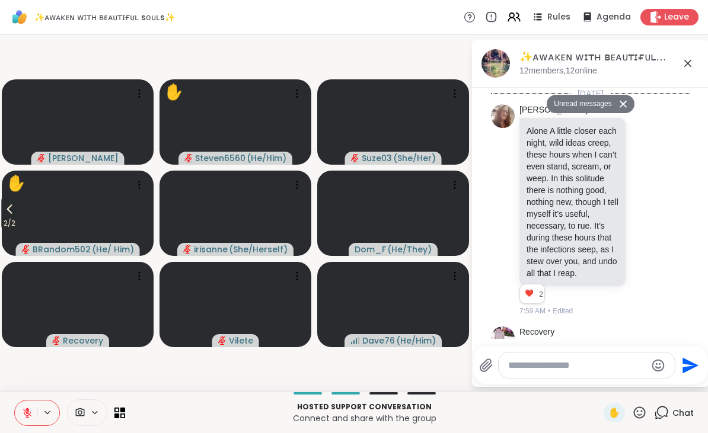
scroll to position [12909, 0]
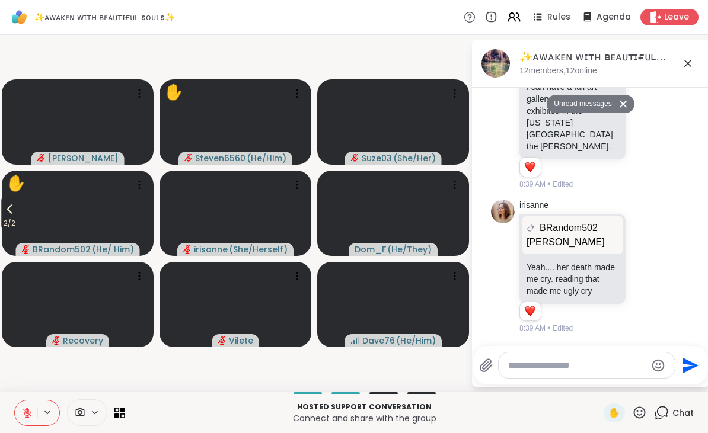
click at [691, 66] on icon at bounding box center [687, 63] width 7 height 7
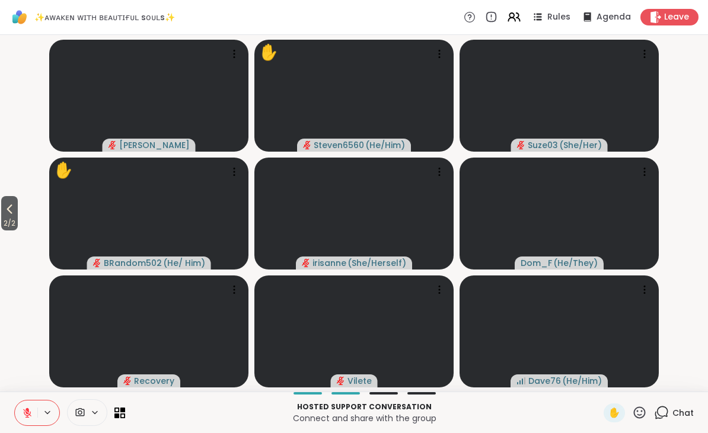
click at [18, 212] on button "2 / 2" at bounding box center [9, 213] width 17 height 34
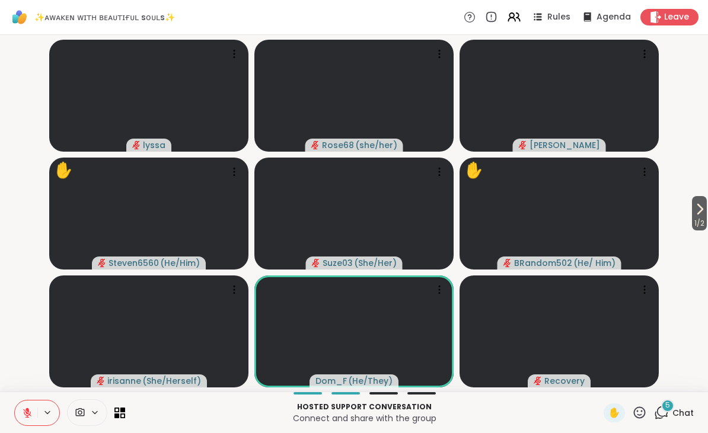
click at [643, 409] on icon at bounding box center [640, 413] width 12 height 12
click at [595, 381] on div "❤️" at bounding box center [604, 381] width 21 height 19
click at [636, 412] on icon at bounding box center [639, 413] width 15 height 15
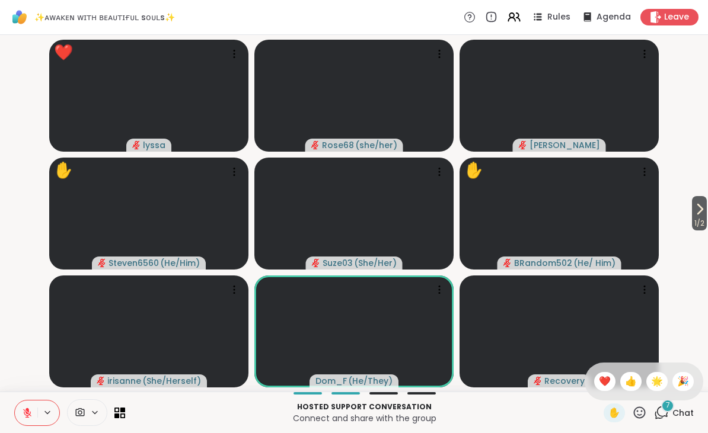
click at [599, 375] on span "❤️" at bounding box center [605, 382] width 12 height 14
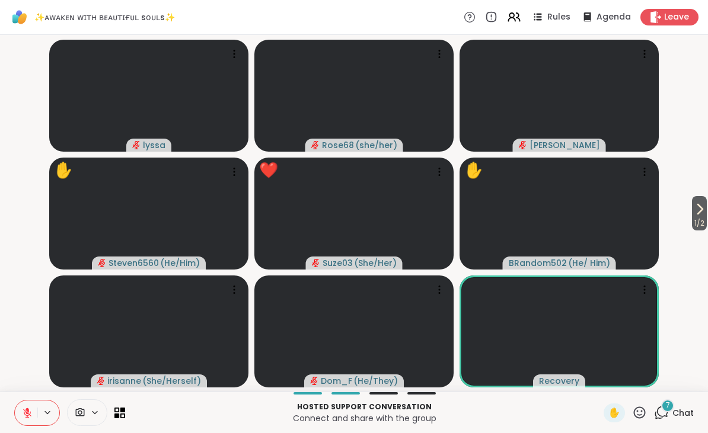
click at [640, 410] on icon at bounding box center [639, 413] width 15 height 15
click at [599, 380] on span "❤️" at bounding box center [605, 382] width 12 height 14
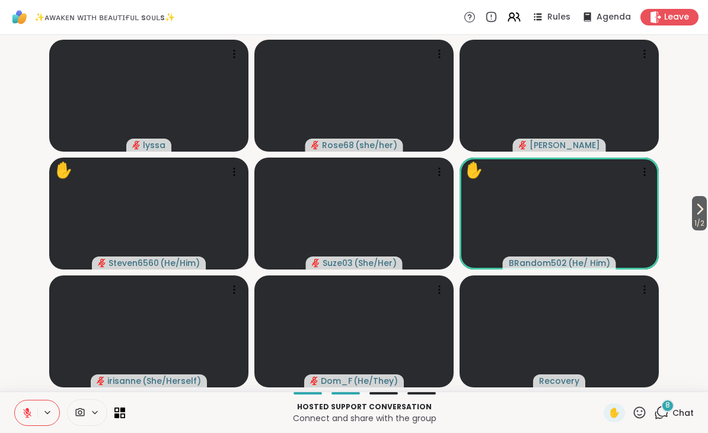
click at [613, 413] on span "✋" at bounding box center [614, 413] width 12 height 14
click at [641, 404] on div "✋" at bounding box center [625, 413] width 43 height 19
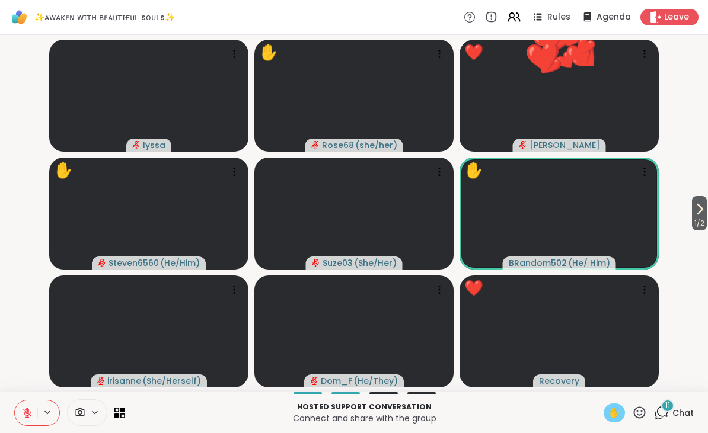
click at [645, 415] on icon at bounding box center [639, 413] width 15 height 15
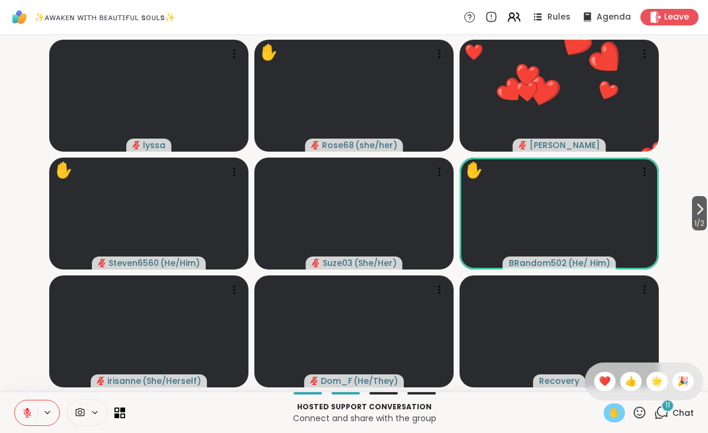
click at [599, 381] on span "❤️" at bounding box center [605, 382] width 12 height 14
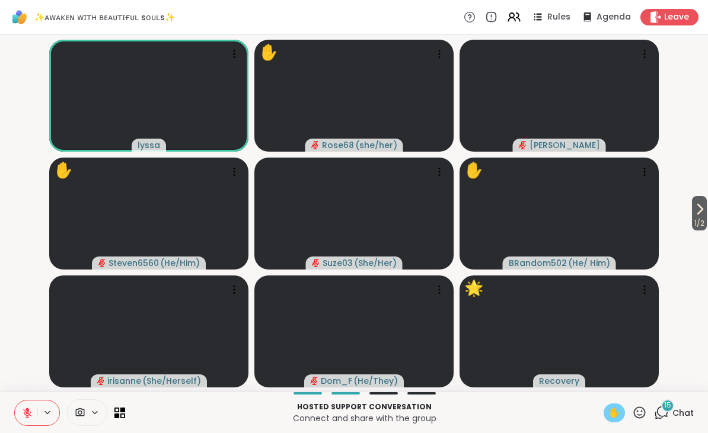
click at [643, 412] on icon at bounding box center [639, 413] width 15 height 15
click at [652, 381] on span "🌟" at bounding box center [657, 382] width 12 height 14
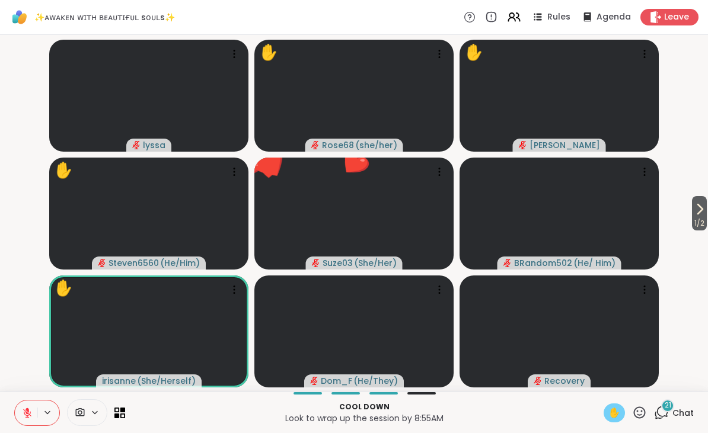
click at [638, 410] on icon at bounding box center [639, 413] width 15 height 15
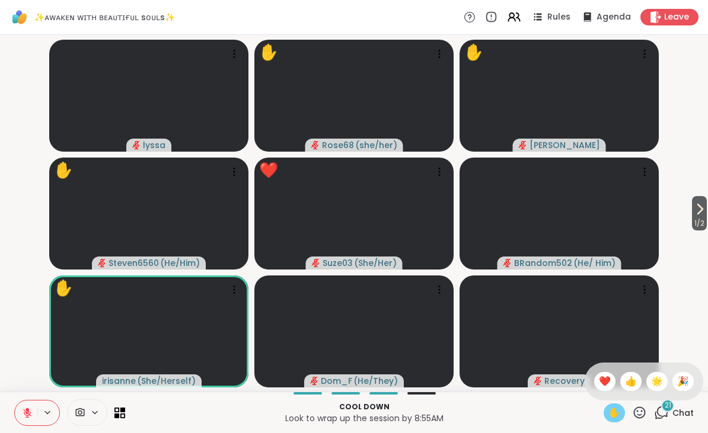
click at [603, 387] on span "❤️" at bounding box center [605, 382] width 12 height 14
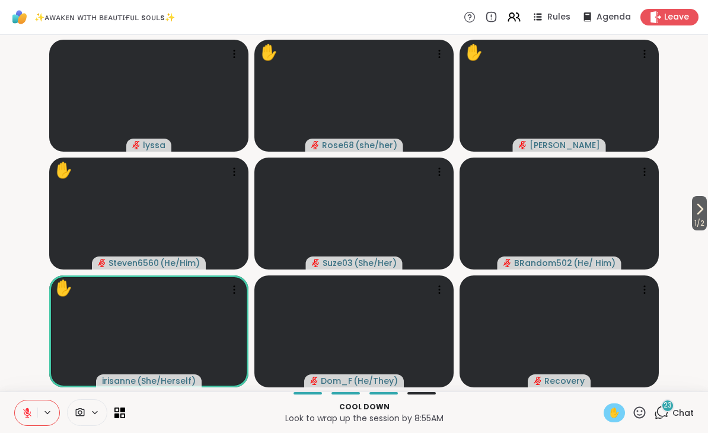
click at [643, 409] on icon at bounding box center [639, 413] width 15 height 15
click at [659, 381] on span "🌟" at bounding box center [657, 382] width 12 height 14
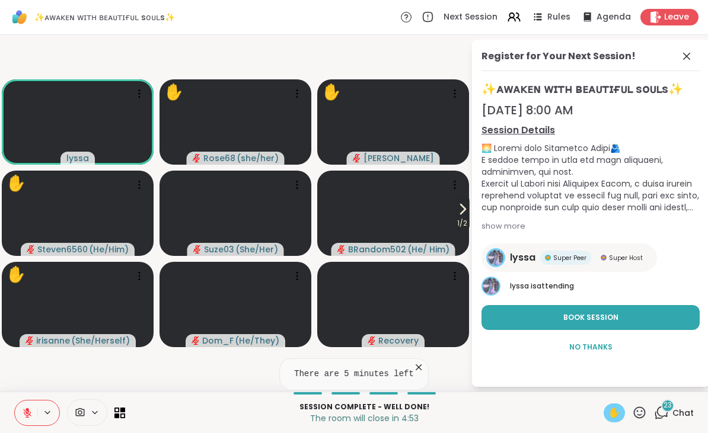
click at [692, 56] on icon at bounding box center [687, 56] width 14 height 14
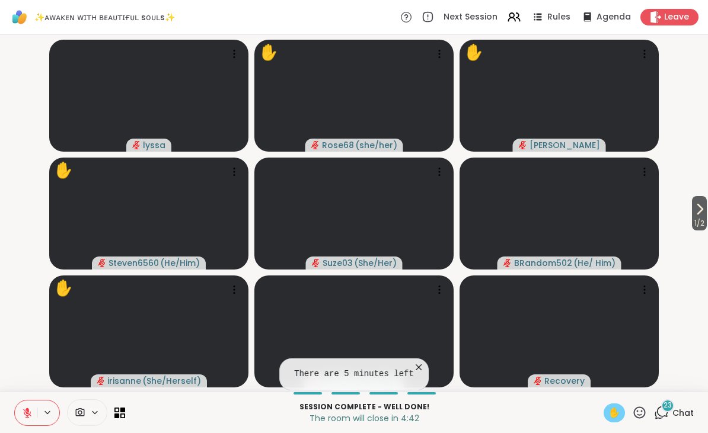
click at [30, 416] on icon at bounding box center [27, 413] width 11 height 11
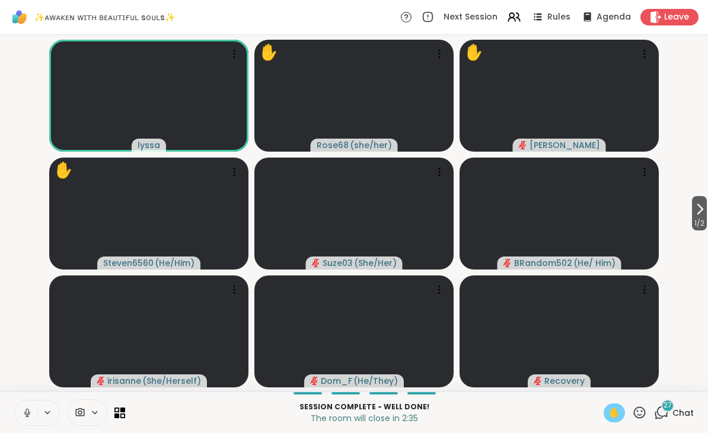
click at [646, 410] on icon at bounding box center [639, 413] width 15 height 15
click at [673, 409] on div "27" at bounding box center [667, 406] width 13 height 13
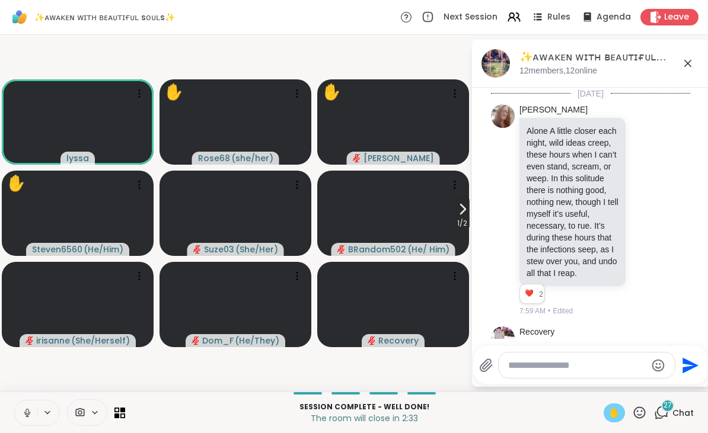
scroll to position [16167, 0]
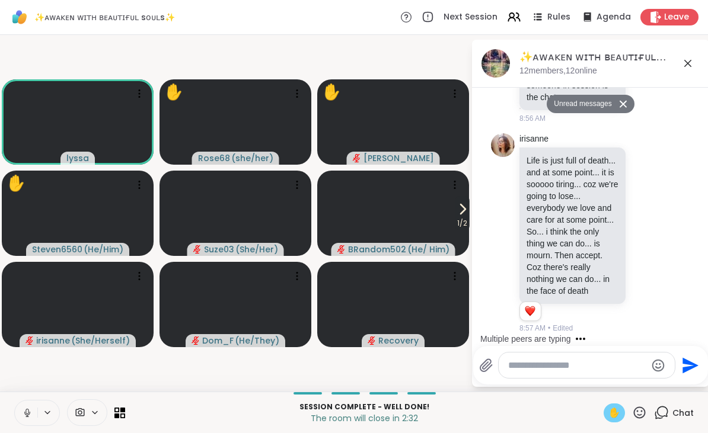
click at [554, 368] on textarea "Type your message" at bounding box center [577, 366] width 138 height 12
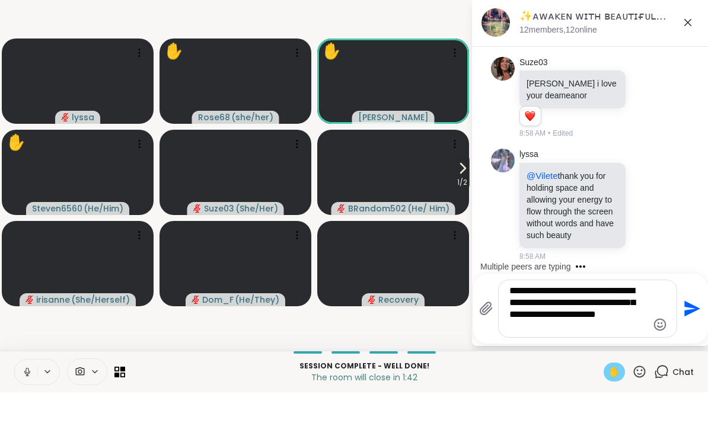
scroll to position [16759, 0]
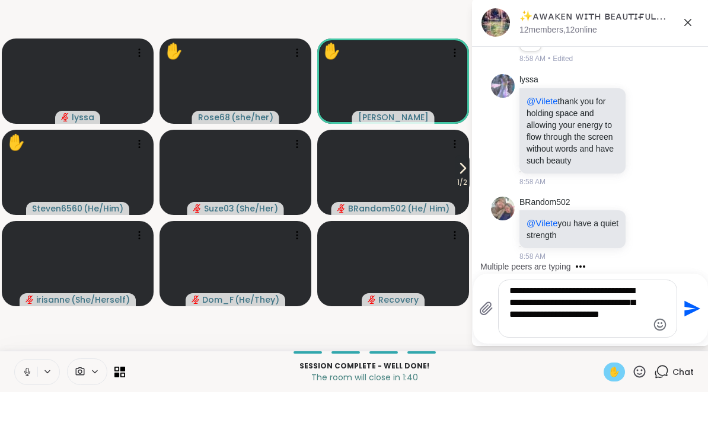
click at [519, 326] on textarea "**********" at bounding box center [578, 349] width 138 height 47
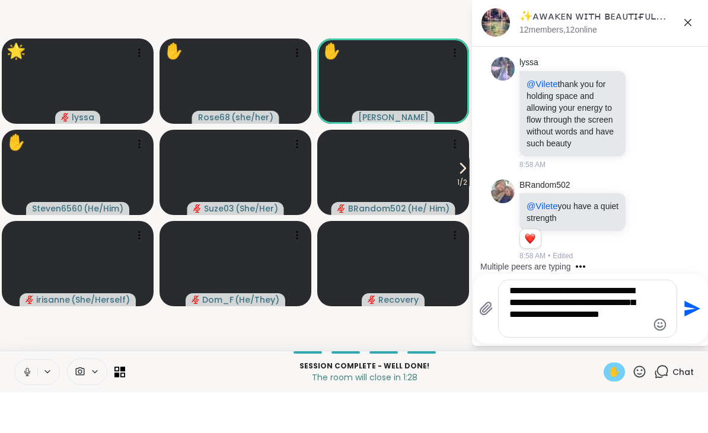
click at [601, 326] on textarea "**********" at bounding box center [578, 349] width 138 height 47
click at [597, 326] on textarea "**********" at bounding box center [578, 349] width 138 height 47
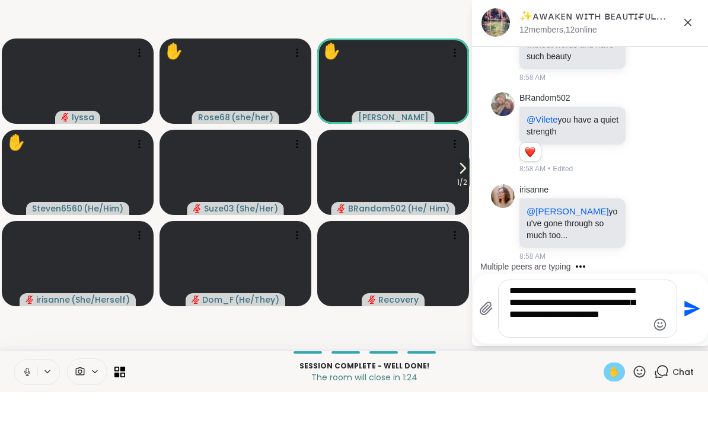
scroll to position [16867, 0]
click at [619, 326] on textarea "**********" at bounding box center [578, 349] width 138 height 47
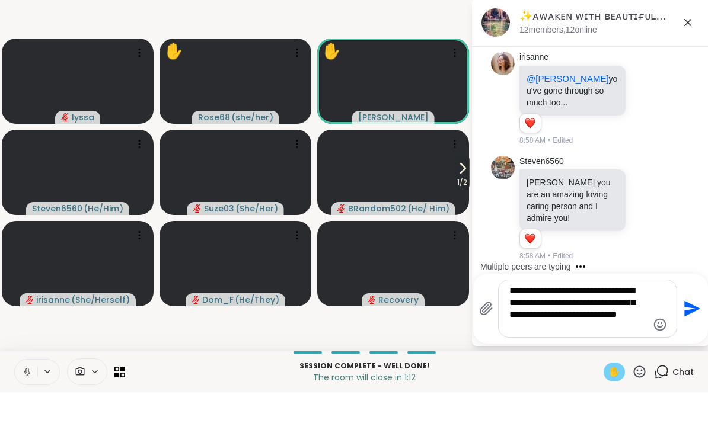
scroll to position [16998, 0]
click at [575, 332] on textarea "**********" at bounding box center [578, 349] width 138 height 47
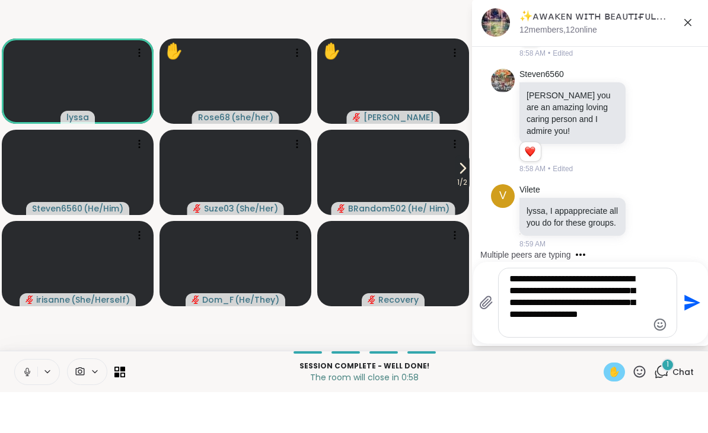
scroll to position [17228, 0]
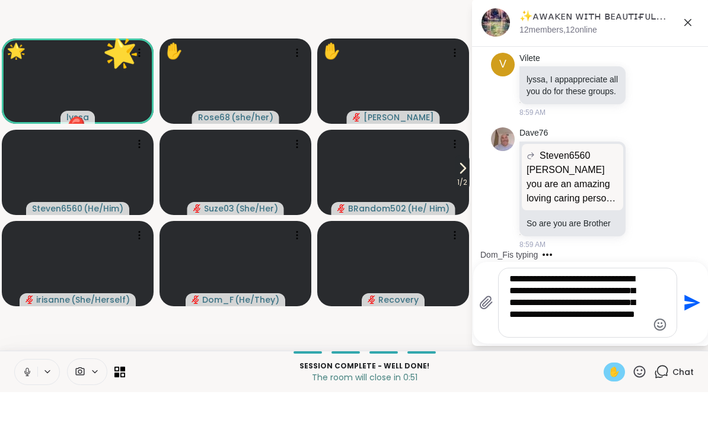
type textarea "**********"
click at [699, 331] on button "Send" at bounding box center [690, 344] width 27 height 27
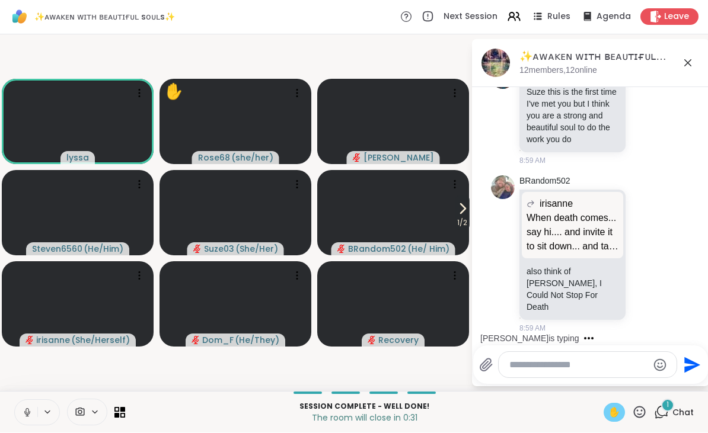
scroll to position [17585, 0]
click at [693, 59] on icon at bounding box center [688, 63] width 14 height 14
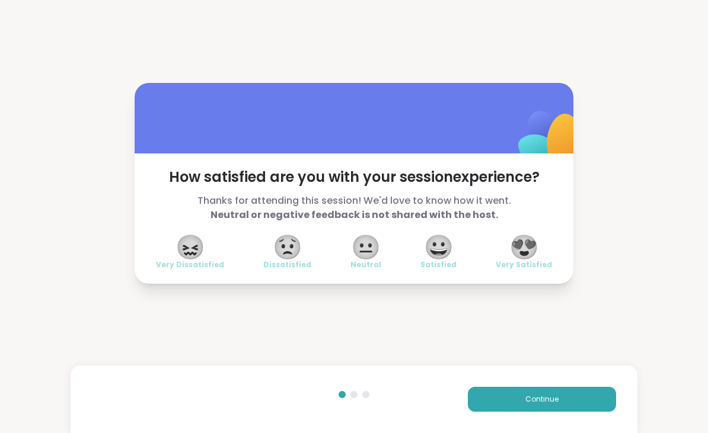
click at [528, 243] on span "😍" at bounding box center [524, 247] width 30 height 21
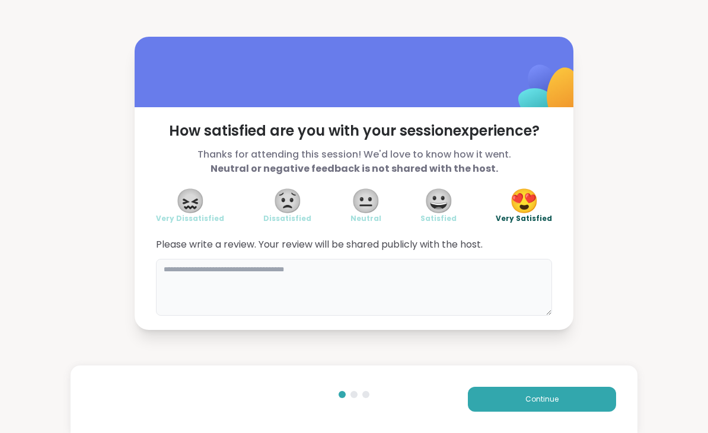
click at [315, 282] on textarea at bounding box center [354, 287] width 396 height 57
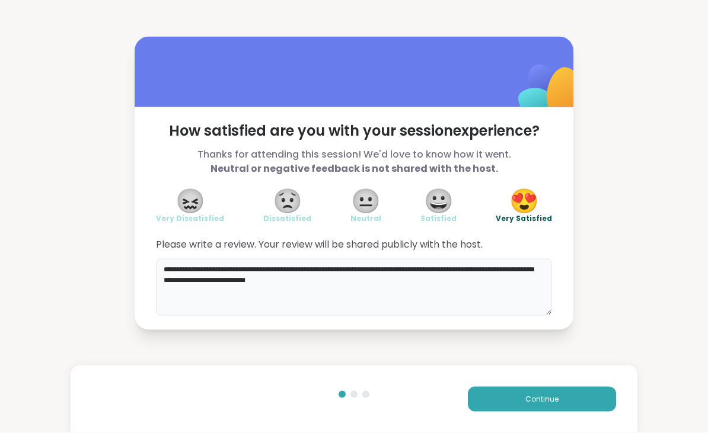
type textarea "**********"
click at [601, 397] on button "Continue" at bounding box center [542, 399] width 148 height 25
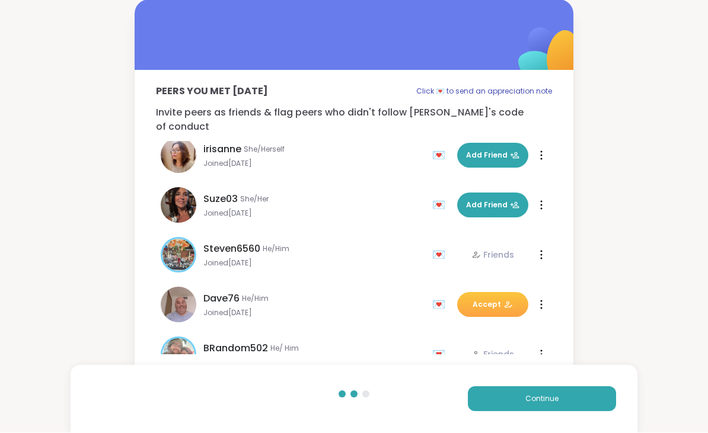
scroll to position [211, 0]
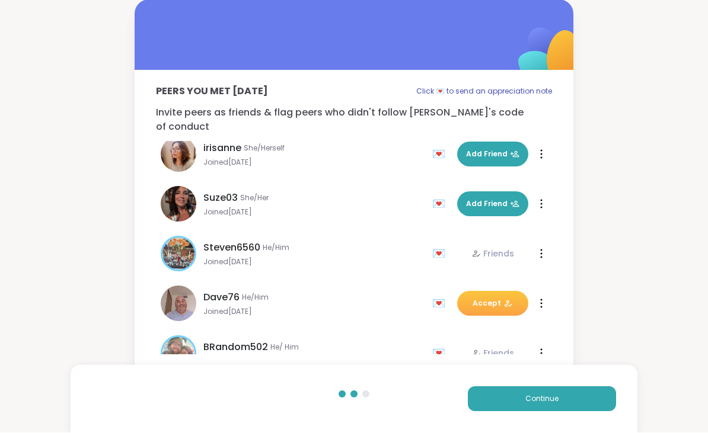
click at [489, 299] on span "Accept" at bounding box center [493, 304] width 40 height 11
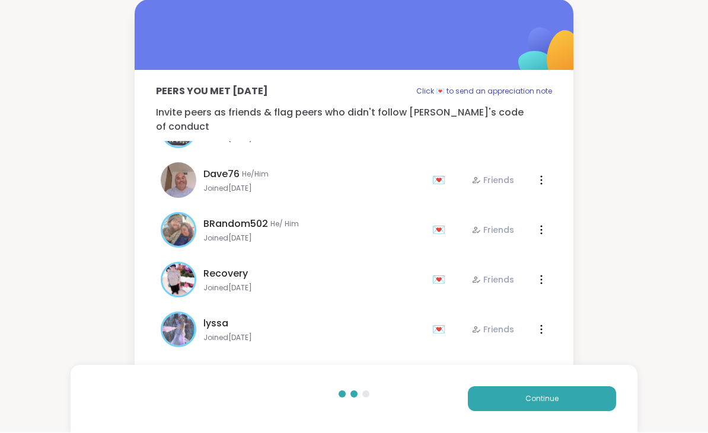
scroll to position [334, 0]
click at [502, 400] on button "Continue" at bounding box center [542, 399] width 148 height 25
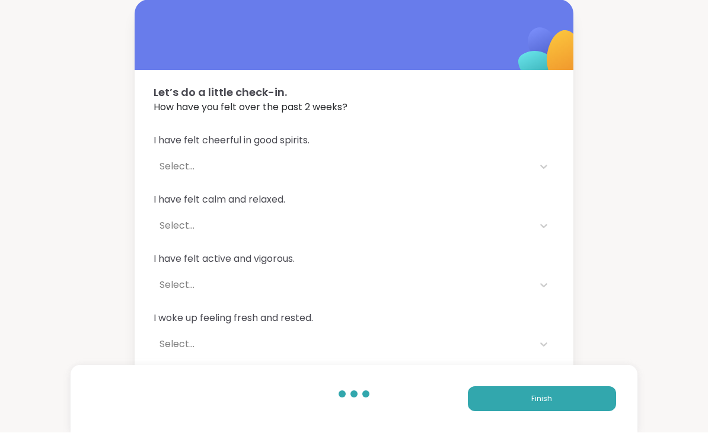
scroll to position [1, 0]
click at [503, 400] on button "Finish" at bounding box center [542, 399] width 148 height 25
